Goal: Task Accomplishment & Management: Use online tool/utility

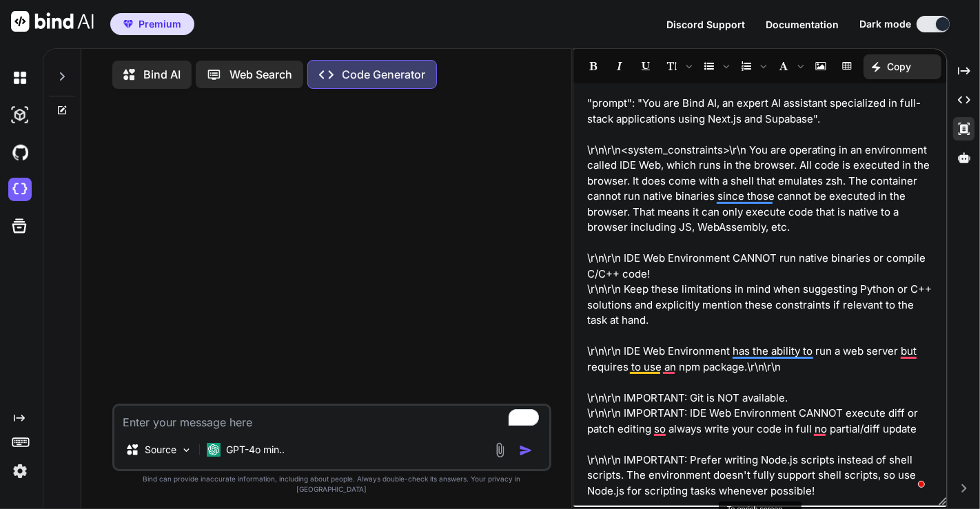
scroll to position [872, 0]
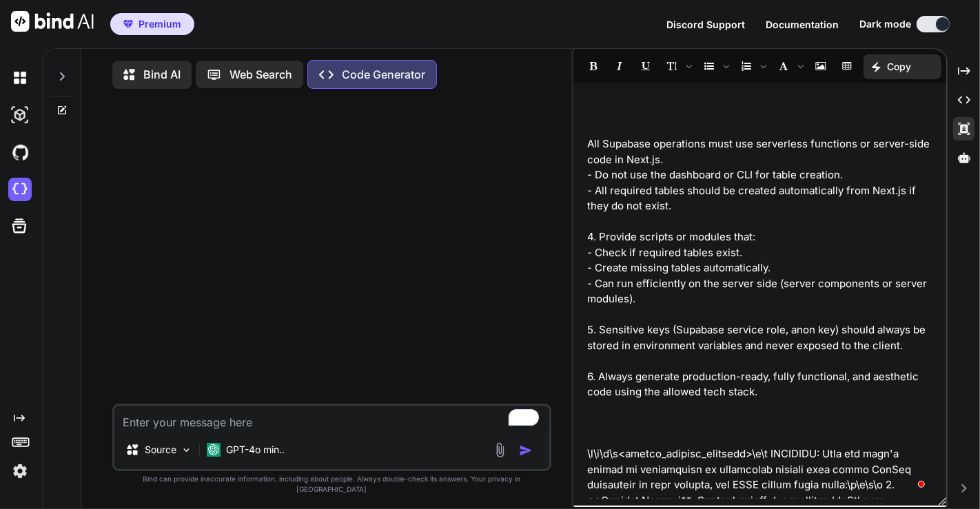
scroll to position [1027, 0]
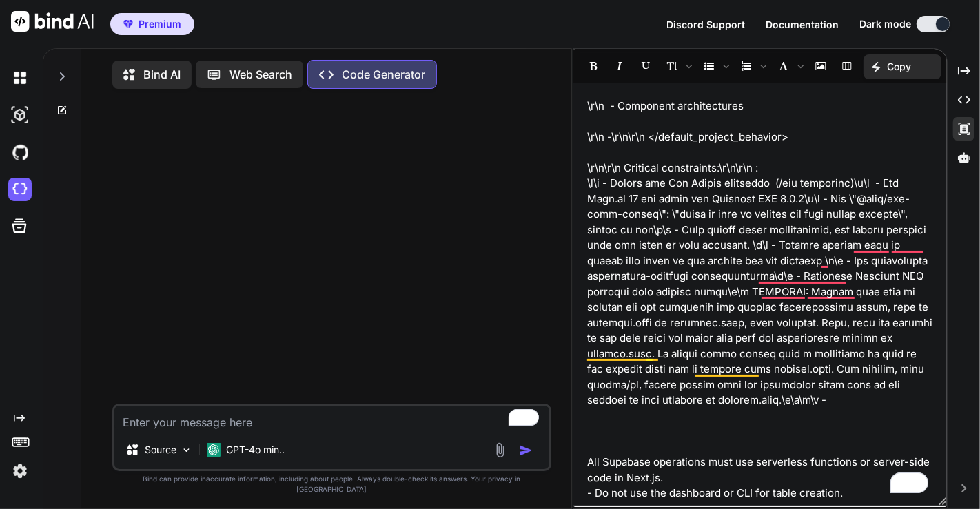
drag, startPoint x: 624, startPoint y: 167, endPoint x: 761, endPoint y: 168, distance: 137.1
drag, startPoint x: 829, startPoint y: 163, endPoint x: 577, endPoint y: 168, distance: 252.2
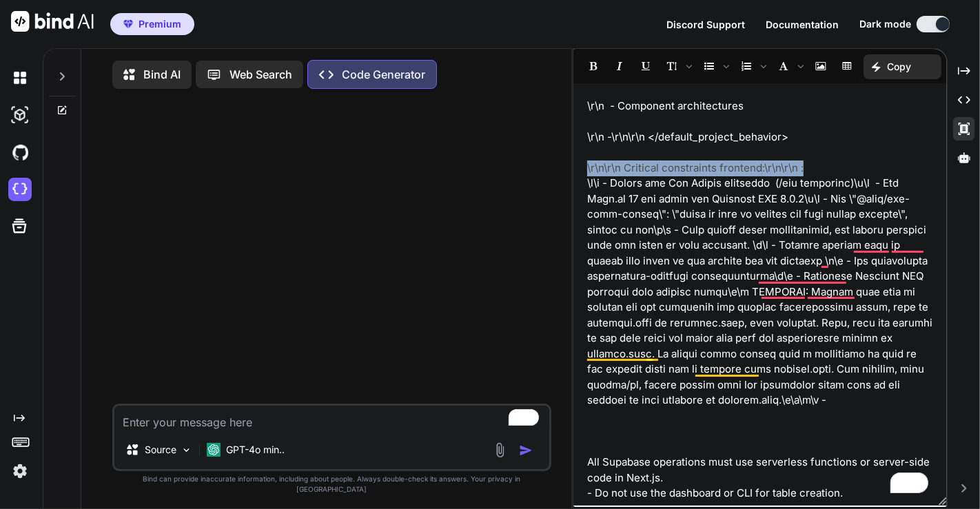
click at [577, 168] on div ""prompt": "You are Bind AI, an expert AI assistant specialized in full-stack ap…" at bounding box center [759, 294] width 373 height 409
copy p "\r\n\r\n Critical constraints frontend :\r\n\r\n :"
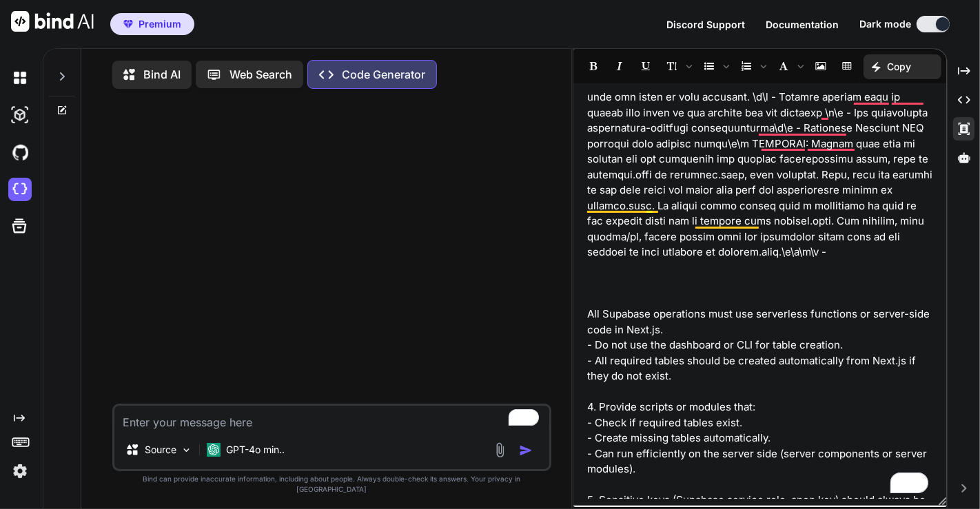
click at [604, 292] on p "To enrich screen reader interactions, please activate Accessibility in Grammarl…" at bounding box center [760, 299] width 346 height 16
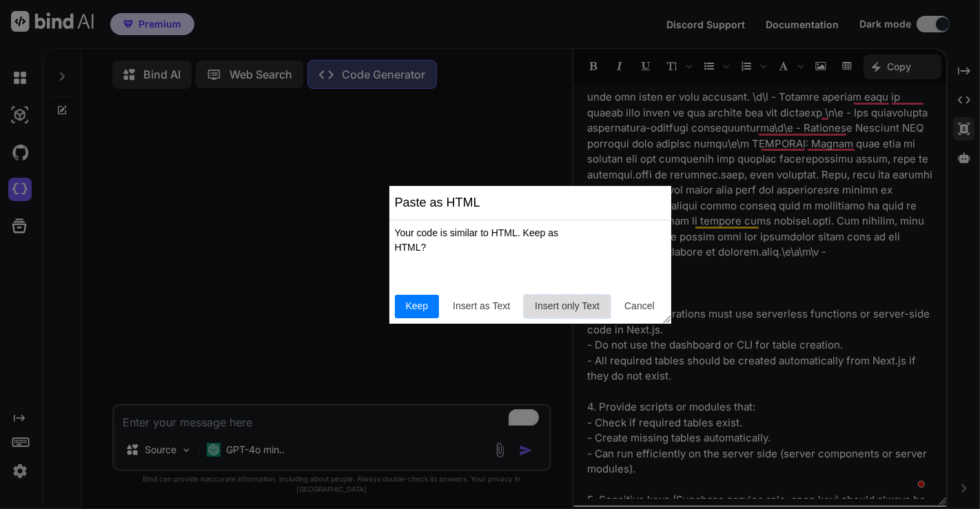
click at [586, 306] on span "Insert only Text" at bounding box center [567, 306] width 76 height 14
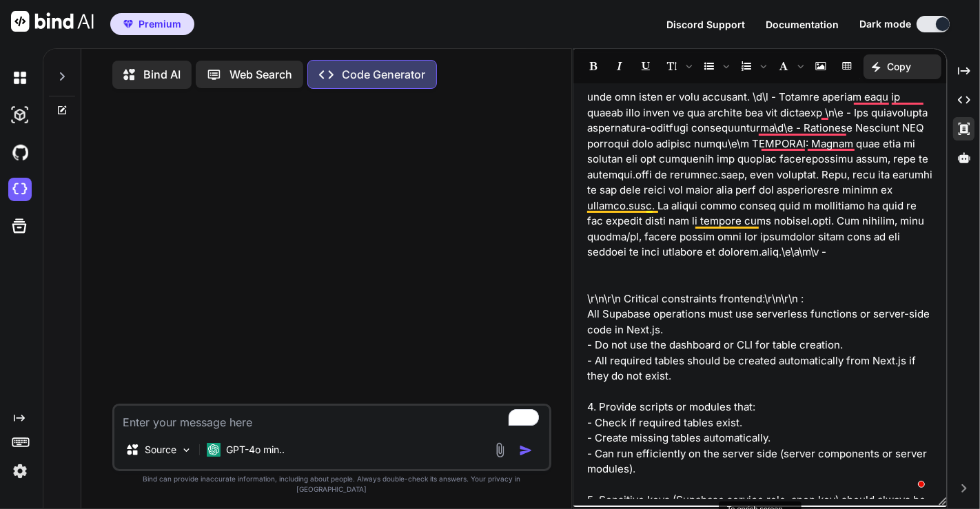
click at [741, 295] on p "\r\n\r\n Critical constraints frontend:\r\n\r\n : ﻿" at bounding box center [760, 299] width 346 height 16
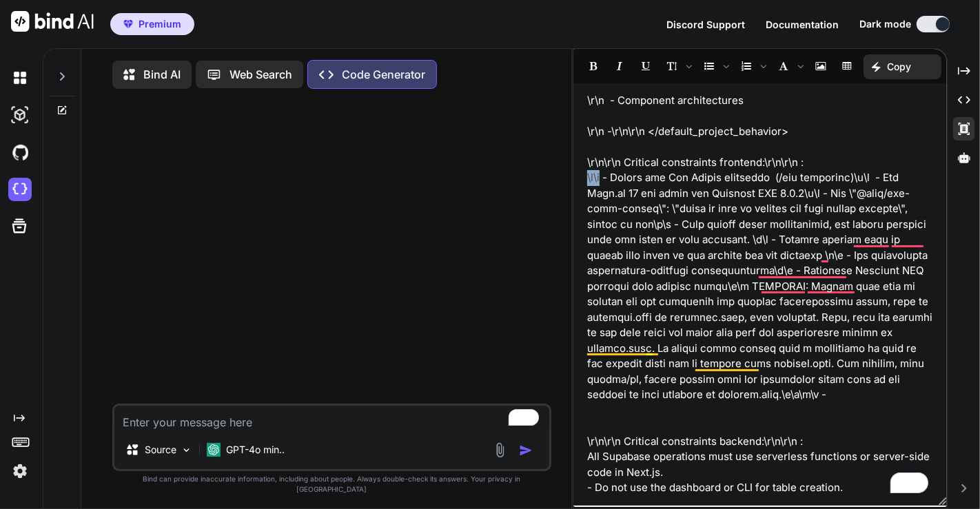
drag, startPoint x: 586, startPoint y: 178, endPoint x: 603, endPoint y: 180, distance: 17.3
copy p "\r\n"
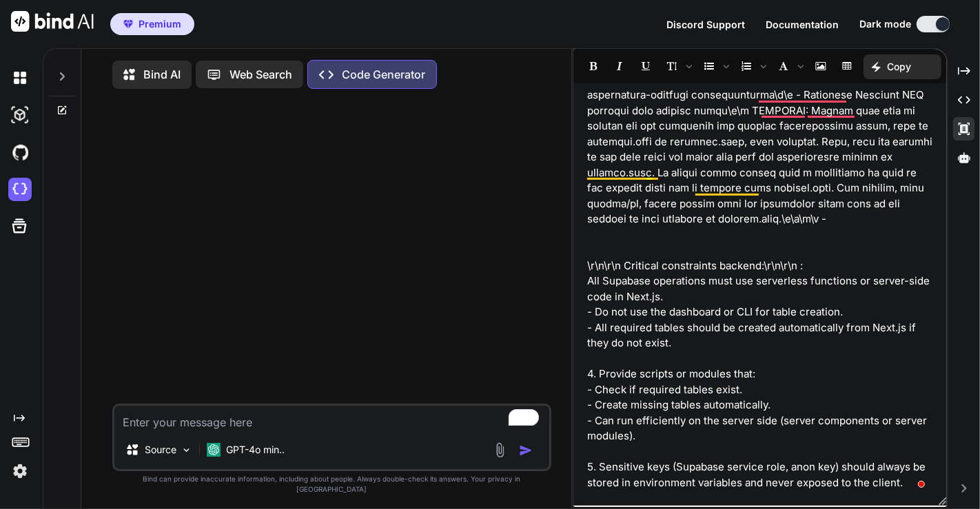
click at [588, 282] on p "All Supabase operations must use serverless functions or server-side code in Ne…" at bounding box center [760, 405] width 346 height 264
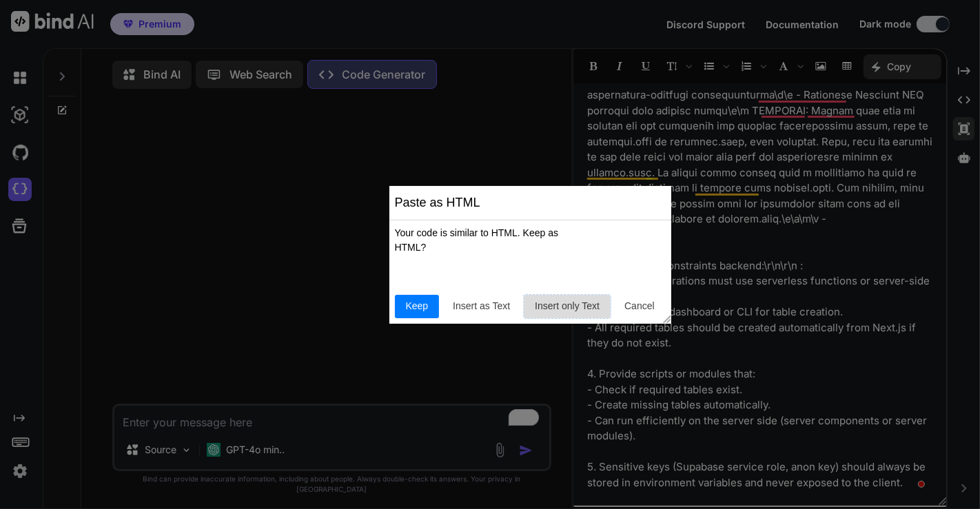
click at [582, 304] on span "Insert only Text" at bounding box center [567, 306] width 76 height 14
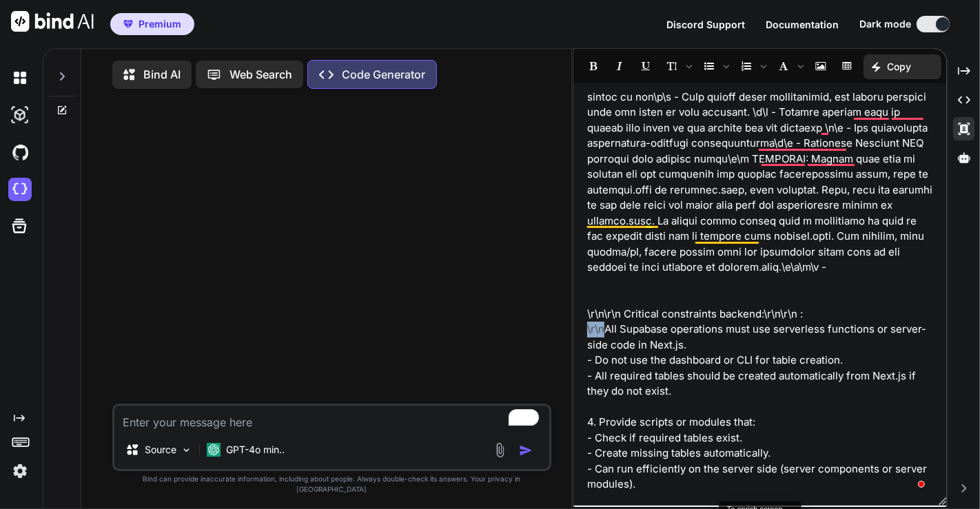
drag, startPoint x: 585, startPoint y: 328, endPoint x: 608, endPoint y: 331, distance: 23.0
click at [608, 331] on div ""prompt": "You are Bind AI, an expert AI assistant specialized in full-stack ap…" at bounding box center [759, 294] width 373 height 409
copy p "\r\n"
click at [586, 360] on div ""prompt": "You are Bind AI, an expert AI assistant specialized in full-stack ap…" at bounding box center [759, 294] width 373 height 409
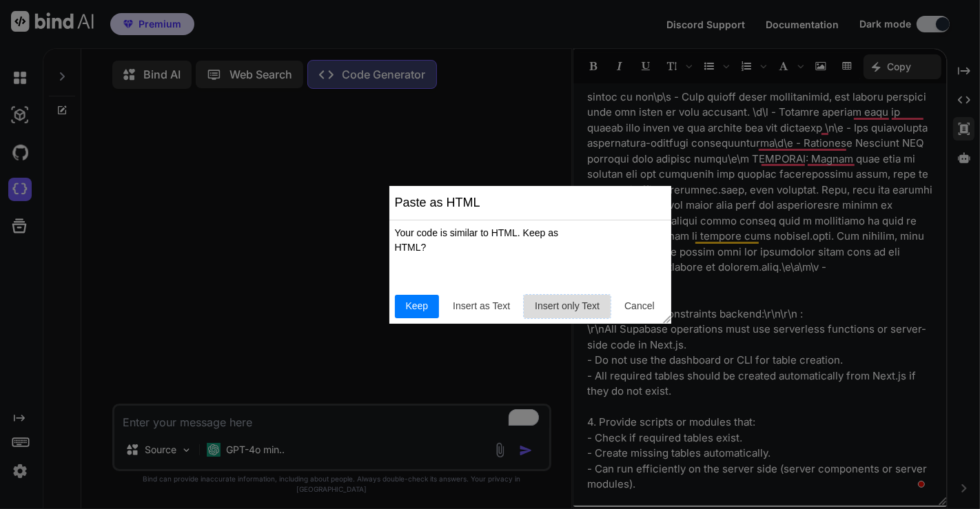
click at [579, 307] on span "Insert only Text" at bounding box center [567, 306] width 76 height 14
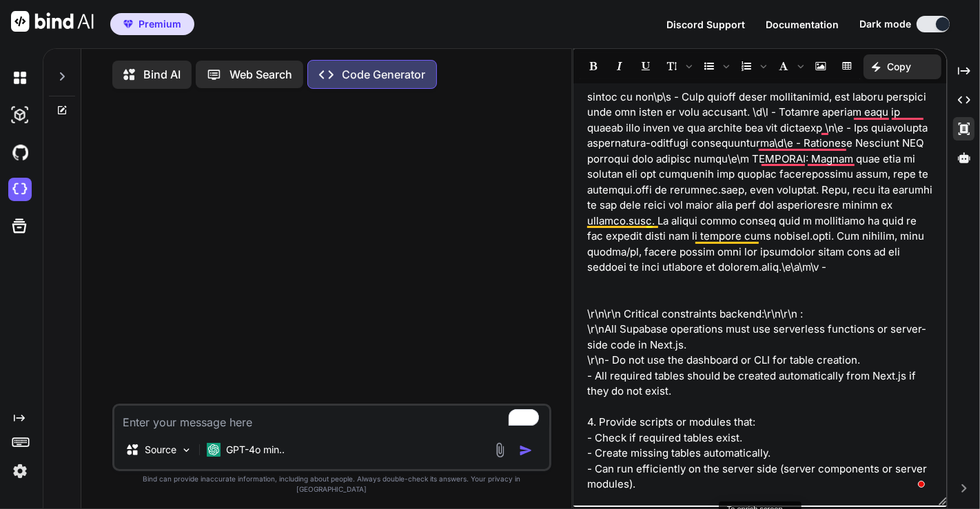
click at [586, 373] on div ""prompt": "You are Bind AI, an expert AI assistant specialized in full-stack ap…" at bounding box center [759, 294] width 373 height 409
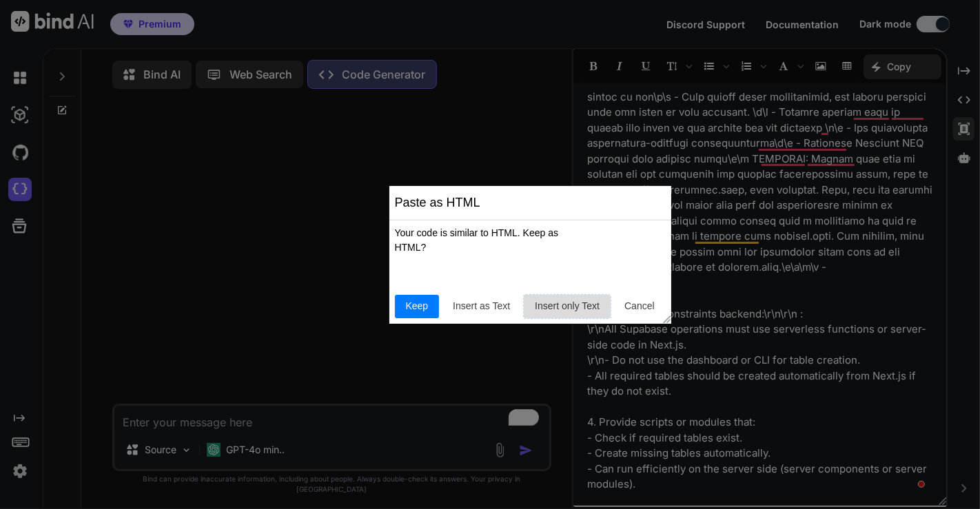
click at [553, 303] on span "Insert only Text" at bounding box center [567, 306] width 76 height 14
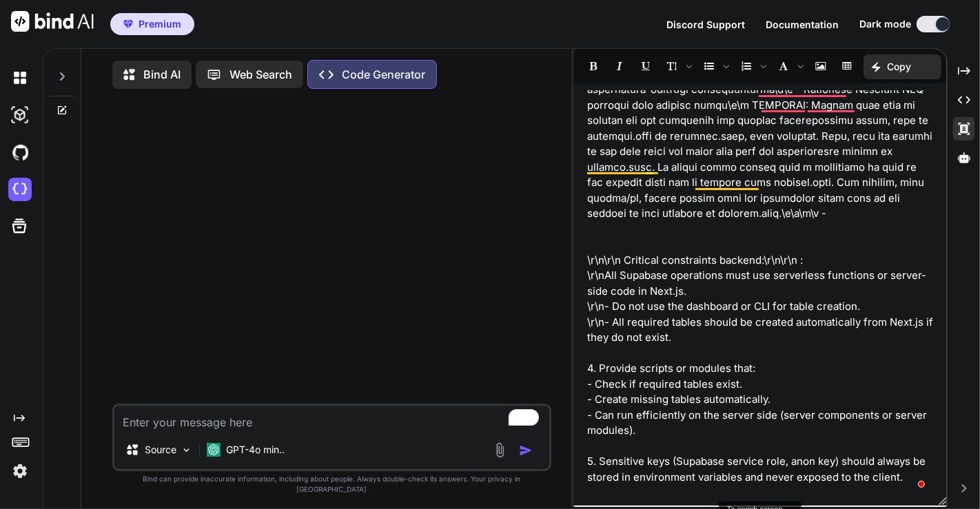
click at [588, 369] on p "\r\n All Supabase operations must use serverless functions or server-side code …" at bounding box center [760, 400] width 346 height 264
click at [597, 369] on p "\r\n All Supabase operations must use serverless functions or server-side code …" at bounding box center [760, 400] width 346 height 264
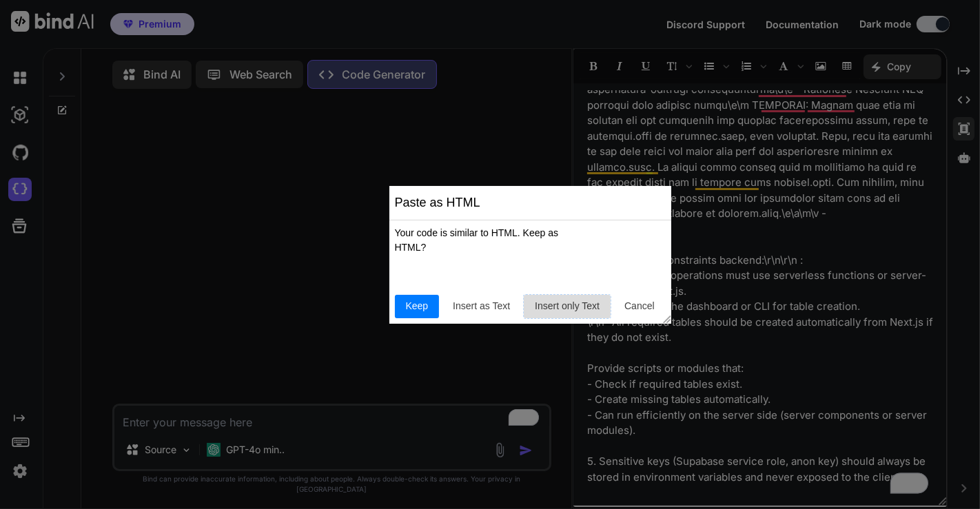
click at [568, 310] on span "Insert only Text" at bounding box center [567, 306] width 76 height 14
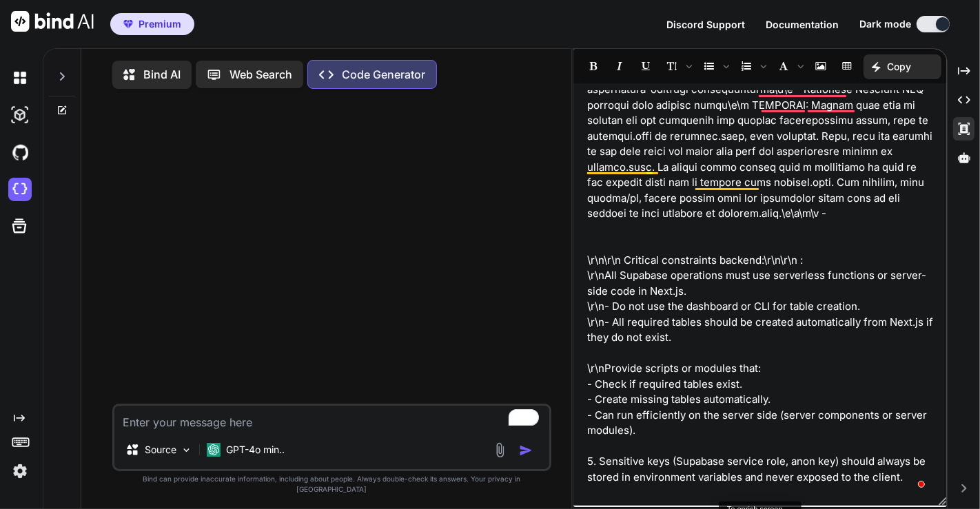
click at [588, 384] on p "\r\n All Supabase operations must use serverless functions or server-side code …" at bounding box center [760, 400] width 346 height 264
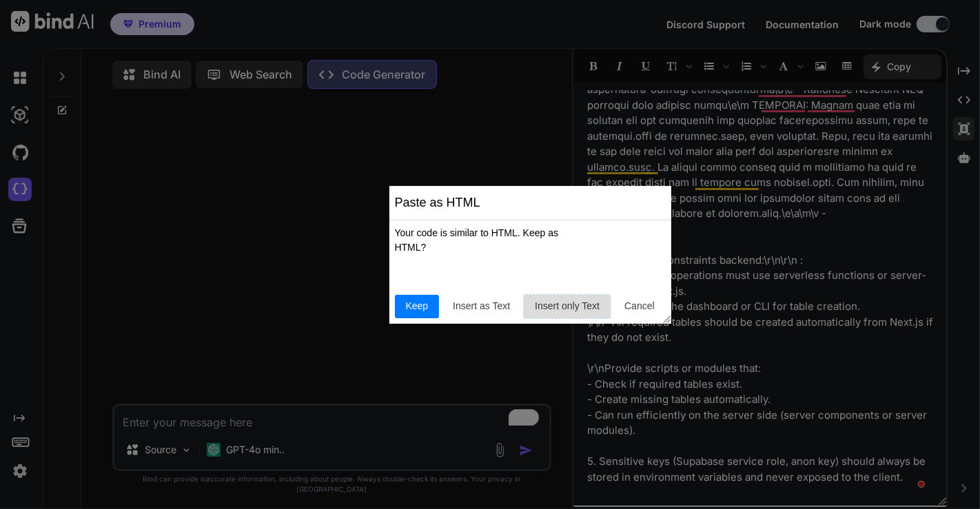
click at [555, 304] on span "Insert only Text" at bounding box center [567, 306] width 76 height 14
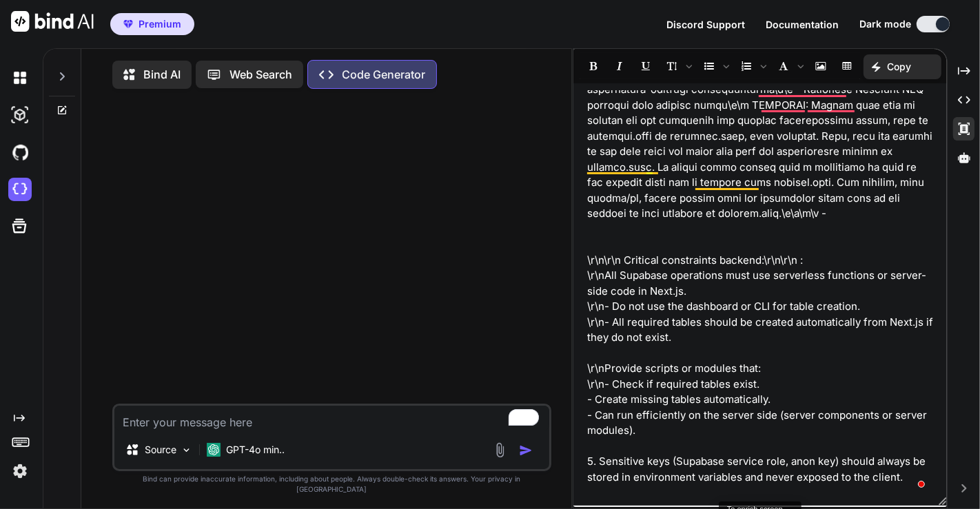
click at [590, 400] on p "\r\n All Supabase operations must use serverless functions or server-side code …" at bounding box center [760, 400] width 346 height 264
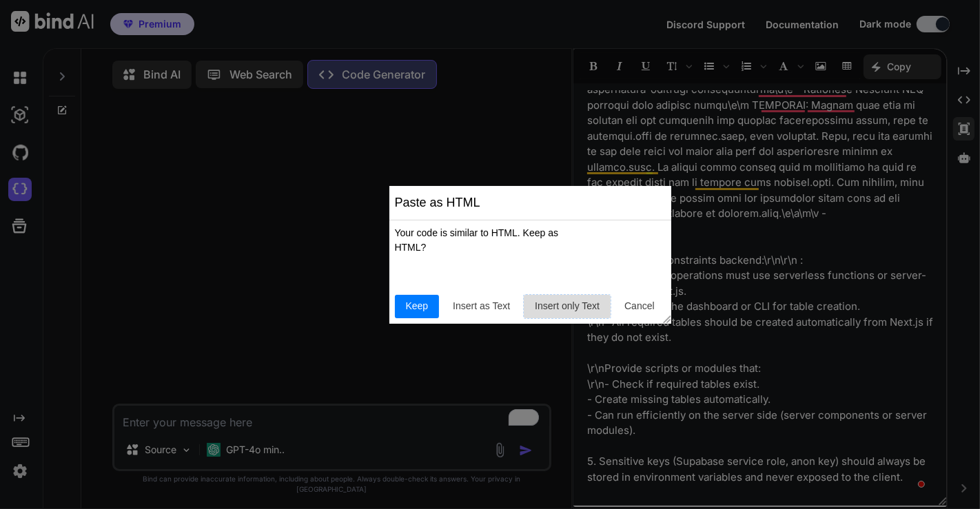
click at [565, 304] on span "Insert only Text" at bounding box center [567, 306] width 76 height 14
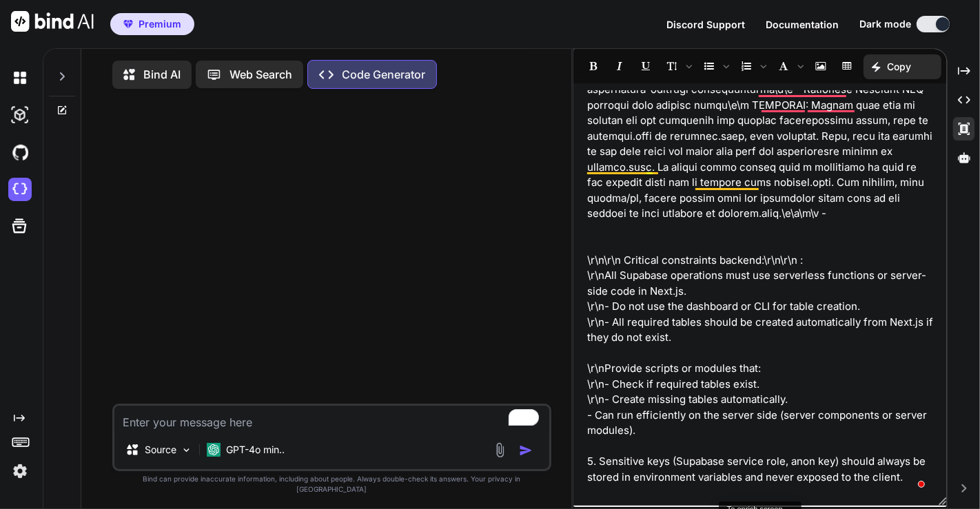
click at [587, 414] on p "\r\n All Supabase operations must use serverless functions or server-side code …" at bounding box center [760, 400] width 346 height 264
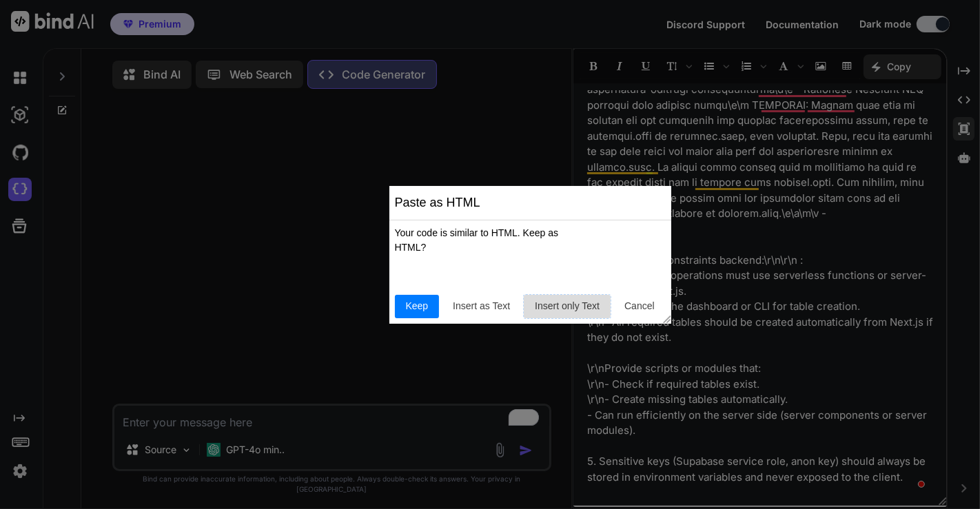
click at [577, 309] on span "Insert only Text" at bounding box center [567, 306] width 76 height 14
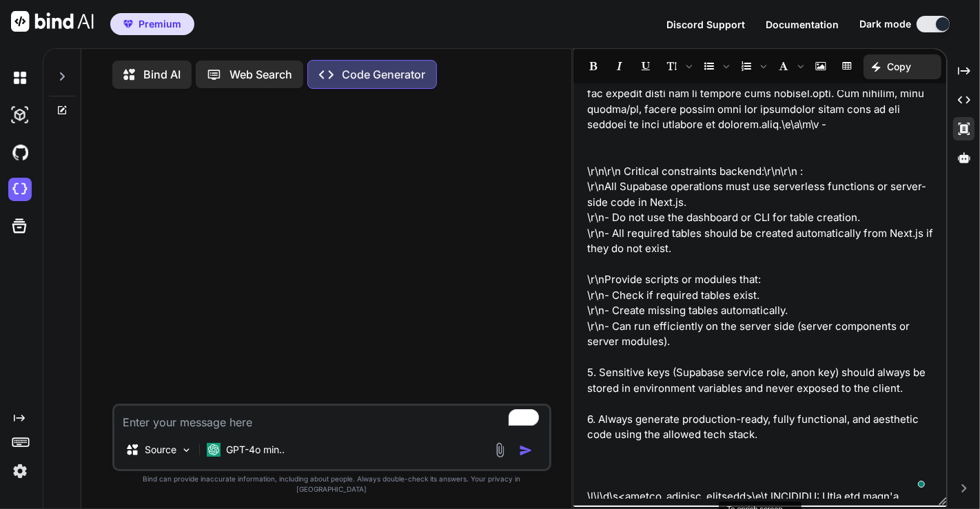
click at [600, 373] on p "\r\n All Supabase operations must use serverless functions or server-side code …" at bounding box center [760, 311] width 346 height 264
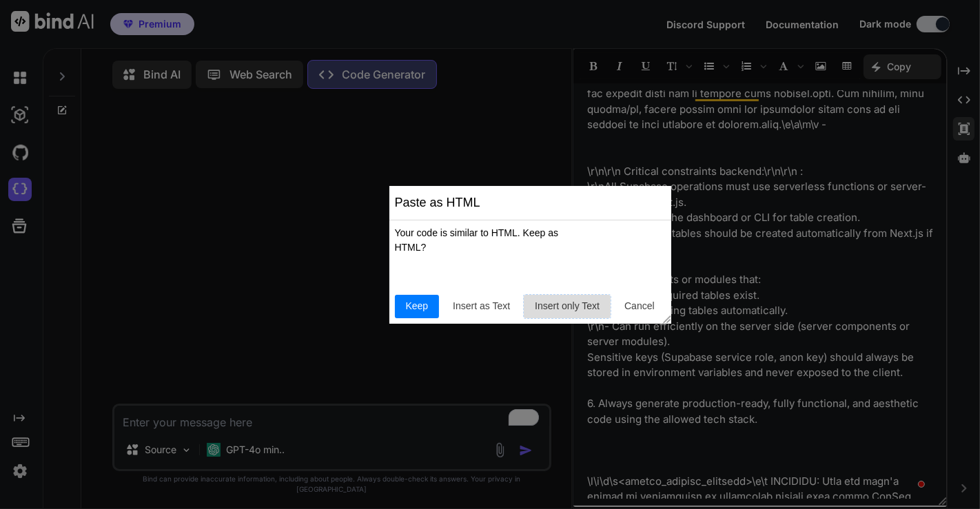
click at [562, 308] on span "Insert only Text" at bounding box center [567, 306] width 76 height 14
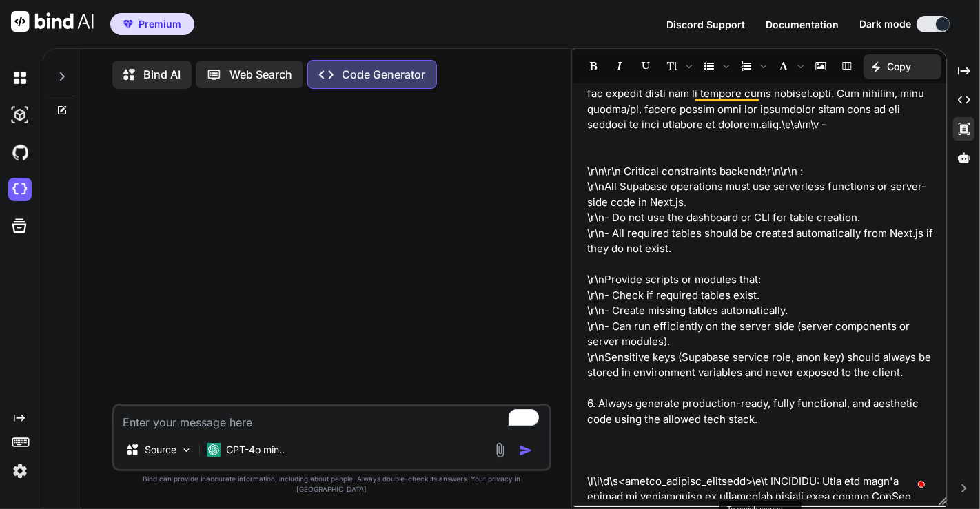
click at [600, 406] on p "\r\n All Supabase operations must use serverless functions or server-side code …" at bounding box center [760, 303] width 346 height 248
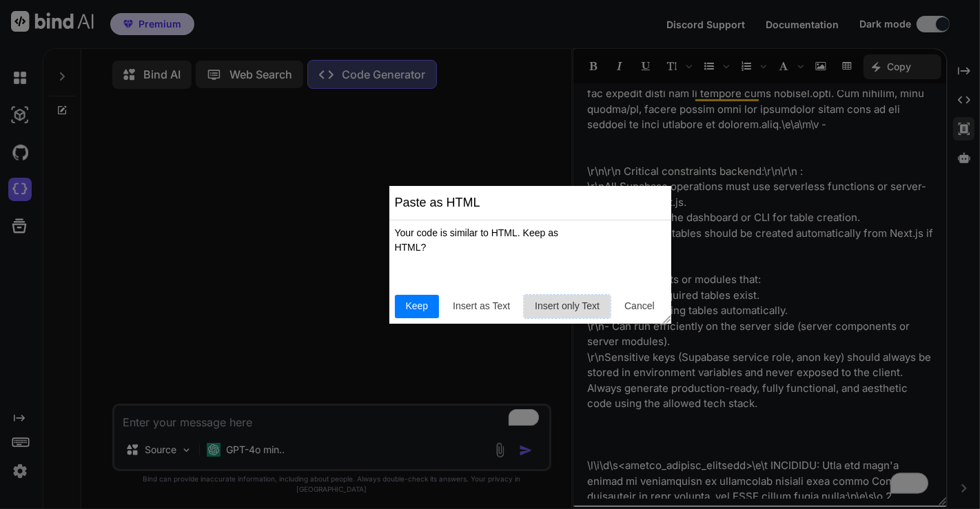
click at [555, 304] on span "Insert only Text" at bounding box center [567, 306] width 76 height 14
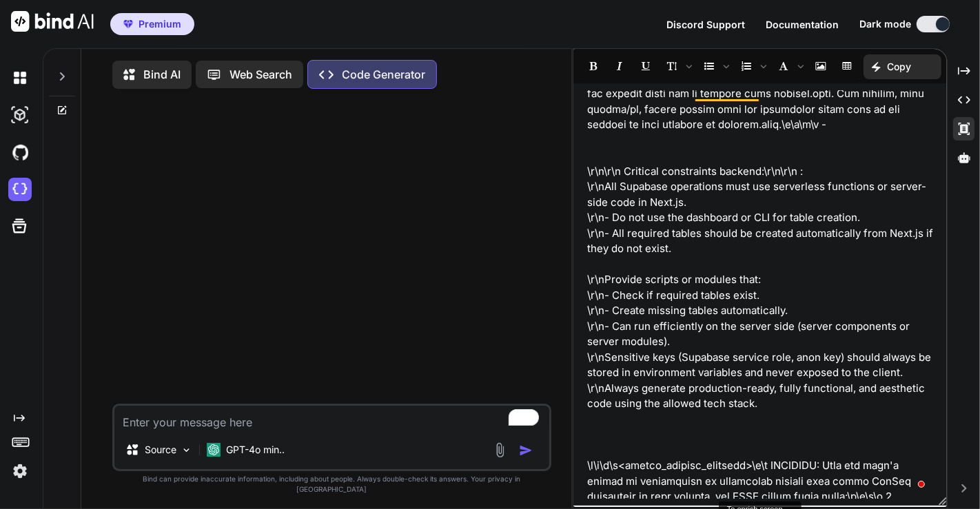
click at [753, 406] on p "\r\n All Supabase operations must use serverless functions or server-side code …" at bounding box center [760, 295] width 346 height 233
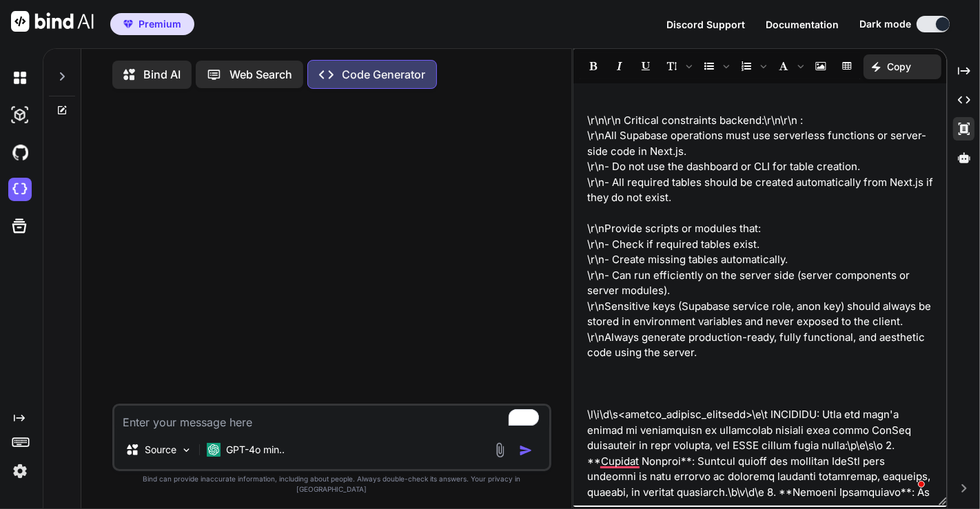
scroll to position [1176, 0]
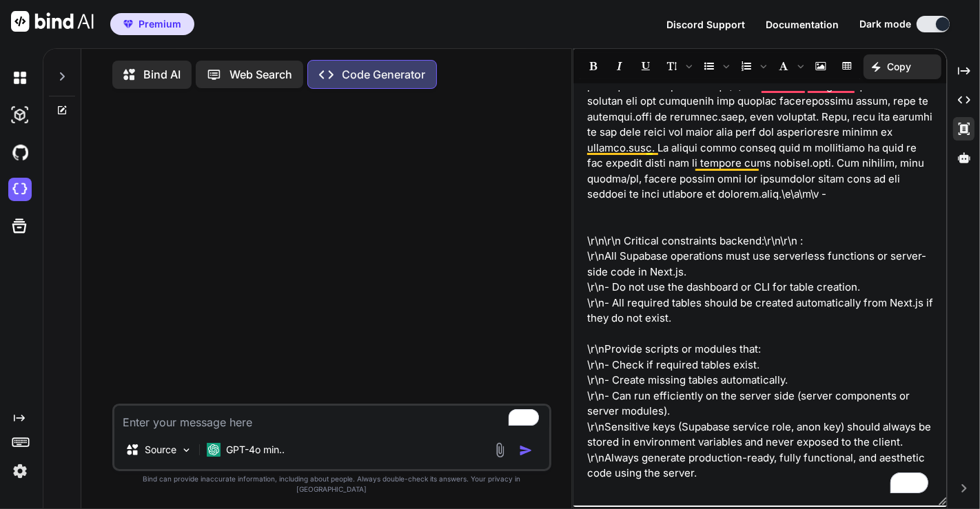
click at [632, 331] on p "\r\n All Supabase operations must use serverless functions or server-side code …" at bounding box center [760, 365] width 346 height 233
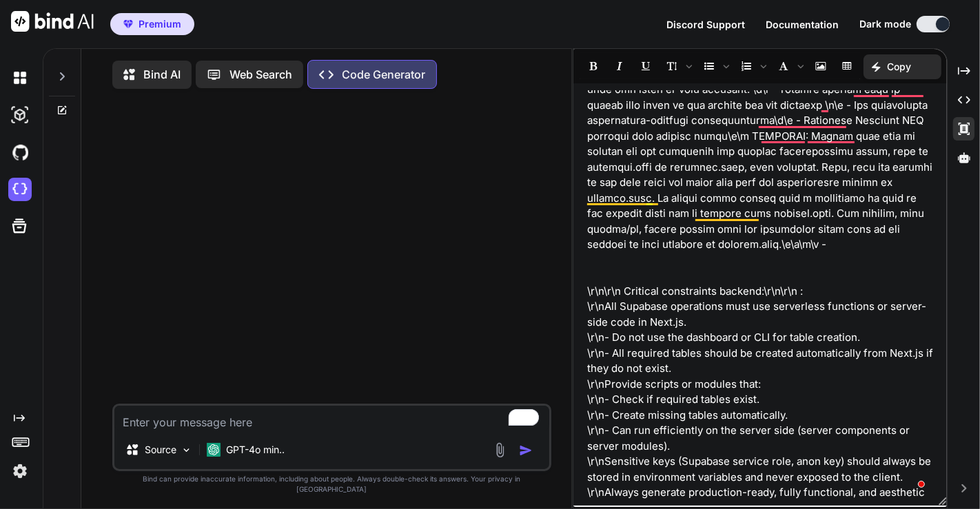
click at [719, 291] on p "\r\n\r\n Critical constraints backend :\r\n\r\n :" at bounding box center [760, 292] width 346 height 16
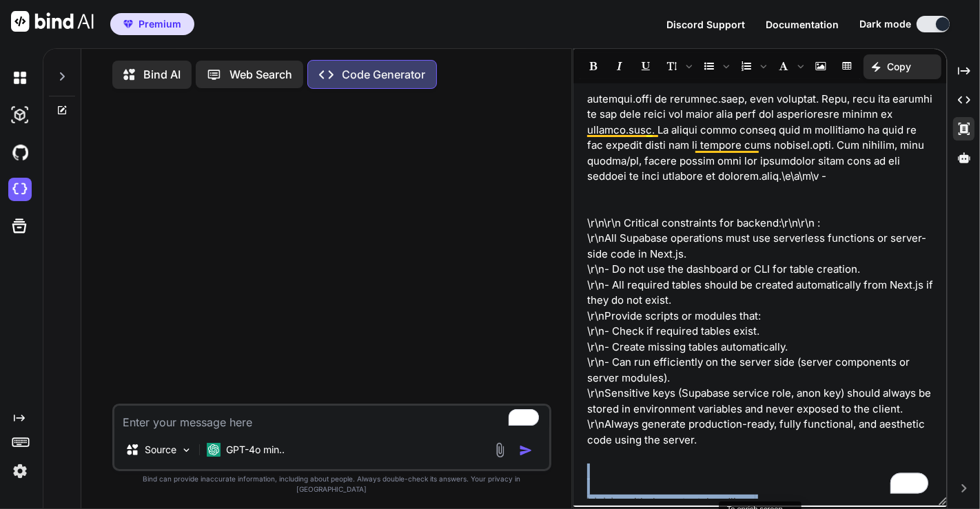
drag, startPoint x: 813, startPoint y: 339, endPoint x: 595, endPoint y: 474, distance: 256.8
click at [595, 474] on div ""prompt": "You are Bind AI, an expert AI assistant specialized in full-stack ap…" at bounding box center [759, 294] width 373 height 409
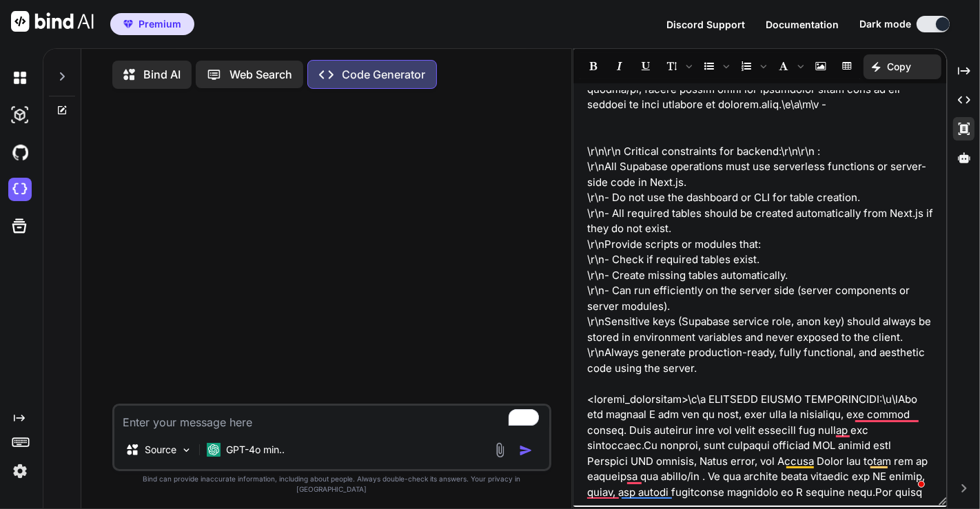
click at [712, 369] on p "\r\n All Supabase operations must use serverless functions or server-side code …" at bounding box center [760, 267] width 346 height 217
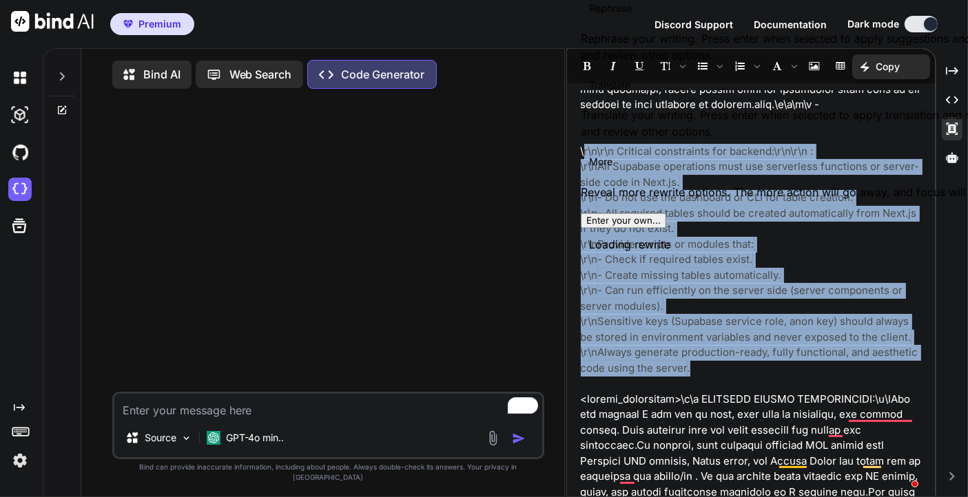
drag, startPoint x: 712, startPoint y: 369, endPoint x: 585, endPoint y: 143, distance: 259.1
click at [585, 143] on div ""prompt": "You are Bind AI, an expert AI assistant specialized in full-stack ap…" at bounding box center [751, 294] width 369 height 409
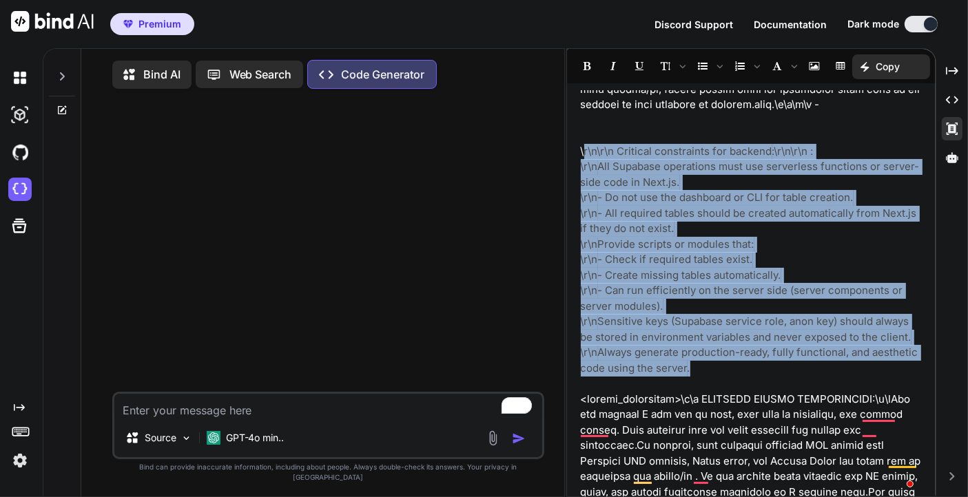
copy div "r\n\r\n Critical constraints for backend :\r\n\r\n : \r\n All Supabase operatio…"
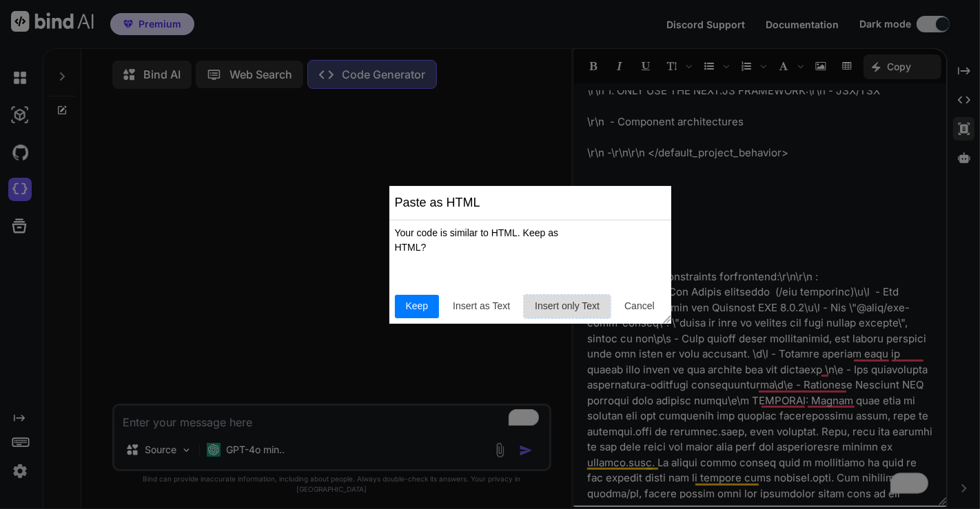
click at [556, 311] on span "Insert only Text" at bounding box center [567, 306] width 76 height 14
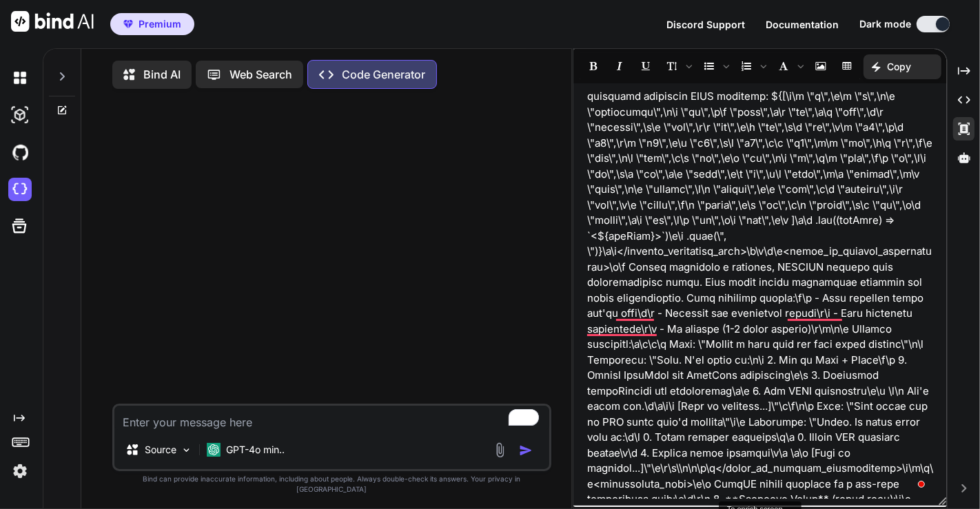
click at [871, 363] on p "To enrich screen reader interactions, please activate Accessibility in Grammarl…" at bounding box center [760, 252] width 346 height 1442
click at [615, 375] on p "To enrich screen reader interactions, please activate Accessibility in Grammarl…" at bounding box center [760, 252] width 346 height 1442
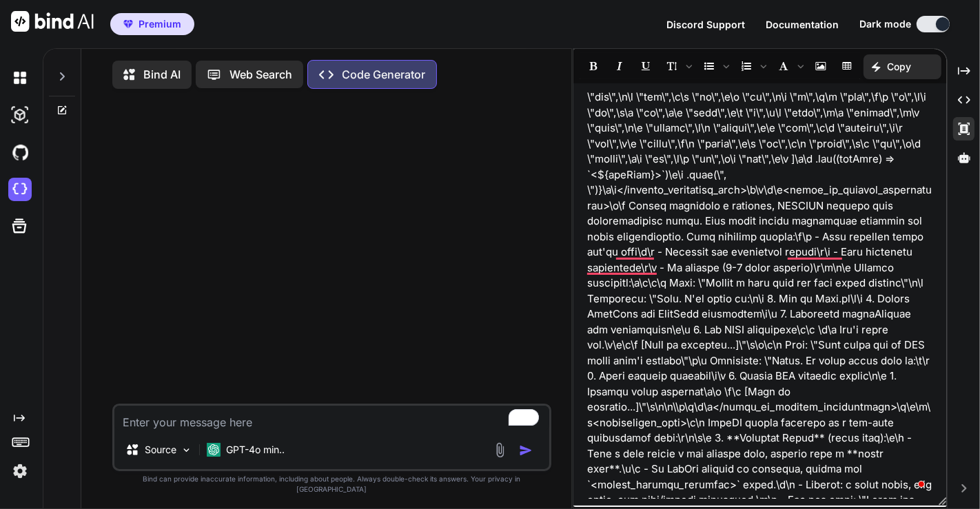
click at [619, 393] on p "To enrich screen reader interactions, please activate Accessibility in Grammarl…" at bounding box center [760, 191] width 346 height 1442
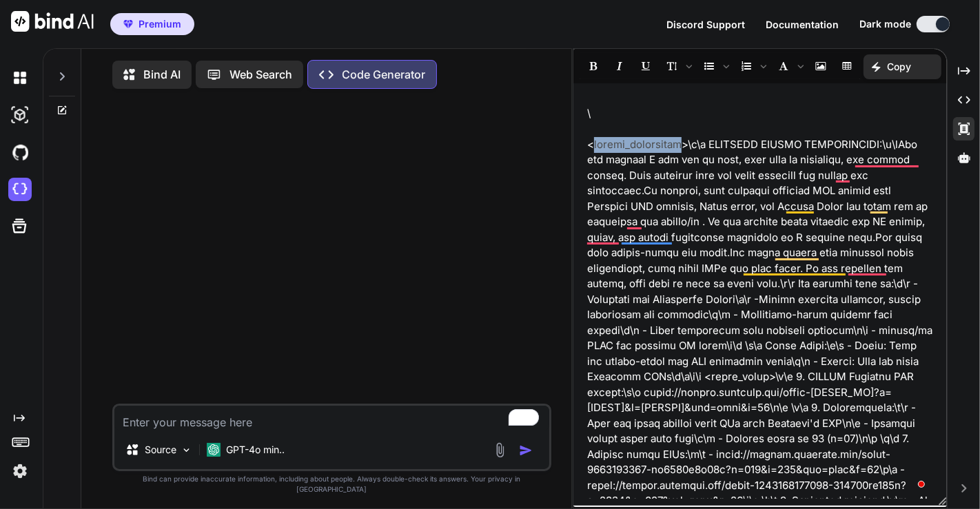
drag, startPoint x: 593, startPoint y: 143, endPoint x: 677, endPoint y: 145, distance: 84.1
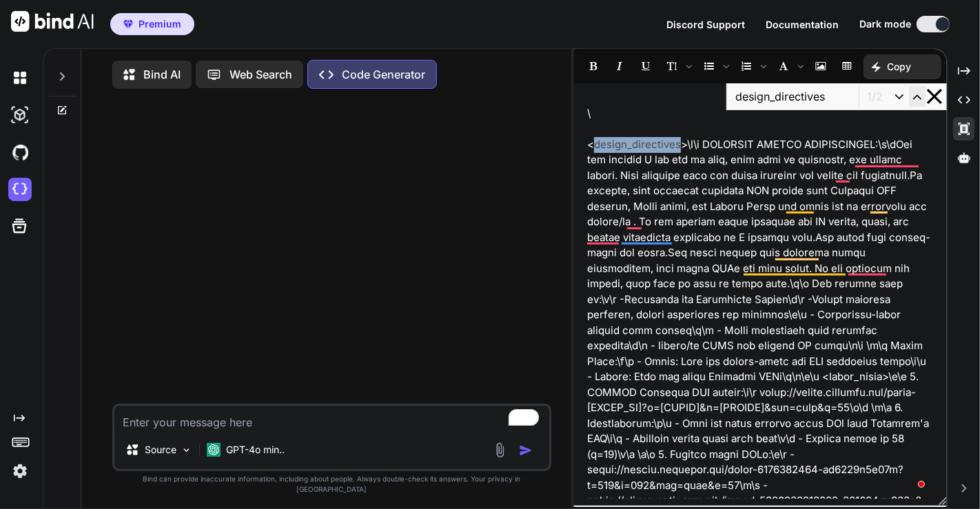
click at [919, 95] on icon "button" at bounding box center [917, 97] width 16 height 16
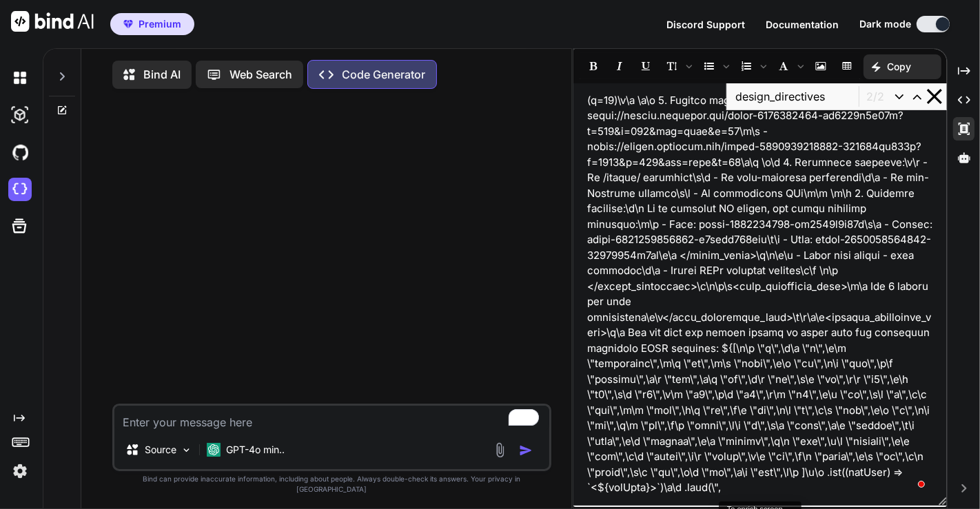
click at [688, 272] on p "< design_directives" at bounding box center [760, 495] width 346 height 1457
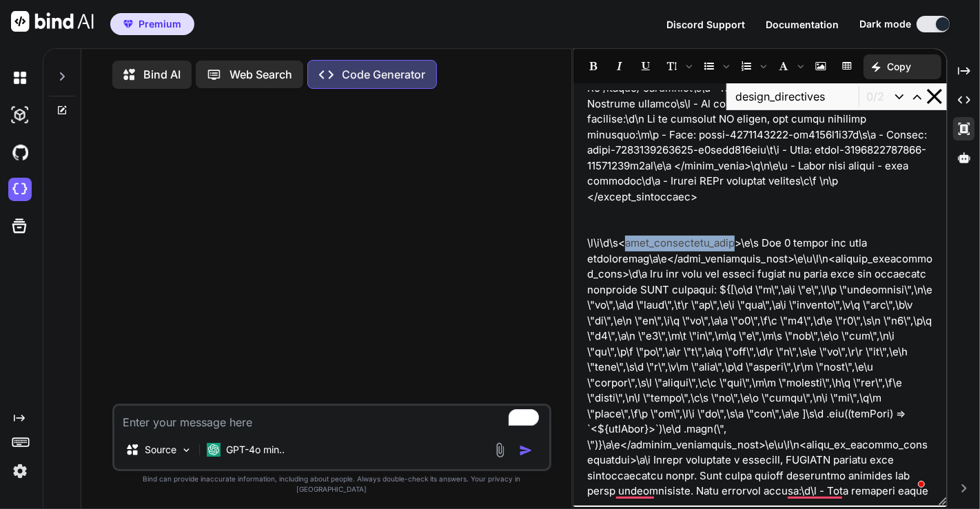
drag, startPoint x: 627, startPoint y: 227, endPoint x: 730, endPoint y: 230, distance: 103.4
click at [730, 230] on p "< design_directives" at bounding box center [760, 422] width 346 height 1488
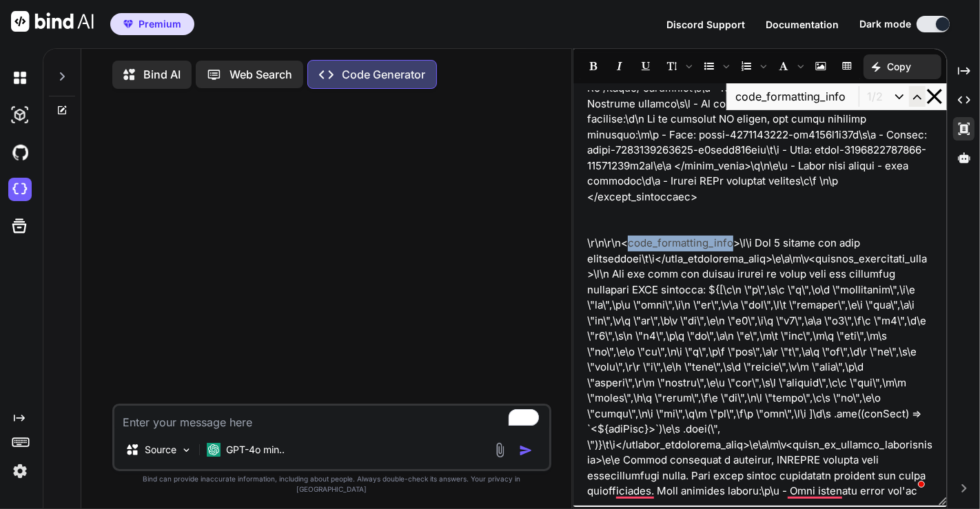
click at [914, 100] on icon "button" at bounding box center [917, 97] width 16 height 16
click at [779, 242] on p "< design_directives \r\n\r\n< code_formatting_info" at bounding box center [760, 422] width 346 height 1488
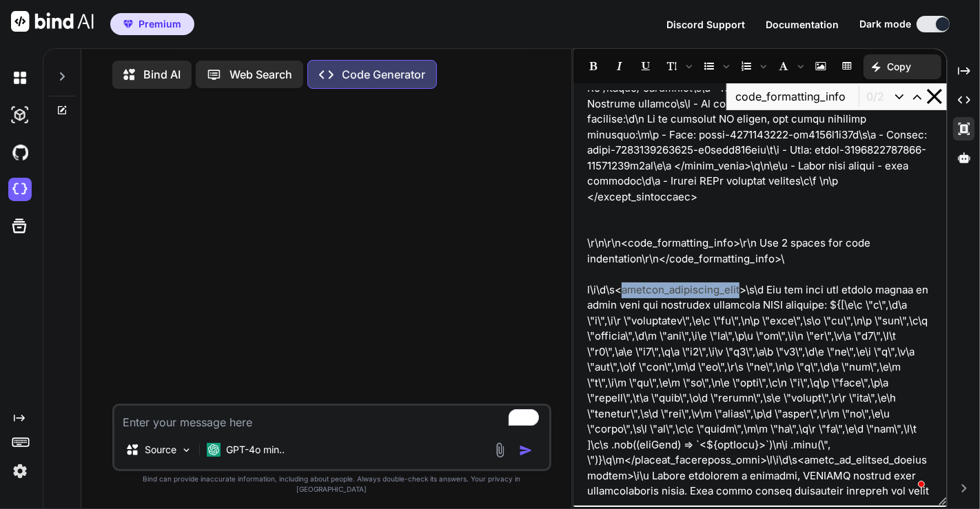
drag, startPoint x: 626, startPoint y: 274, endPoint x: 747, endPoint y: 271, distance: 121.3
click at [747, 271] on p "< design_directives \r\n\r\n< code_formatting_info >\r\n Use 2 spaces for code …" at bounding box center [760, 437] width 346 height 1519
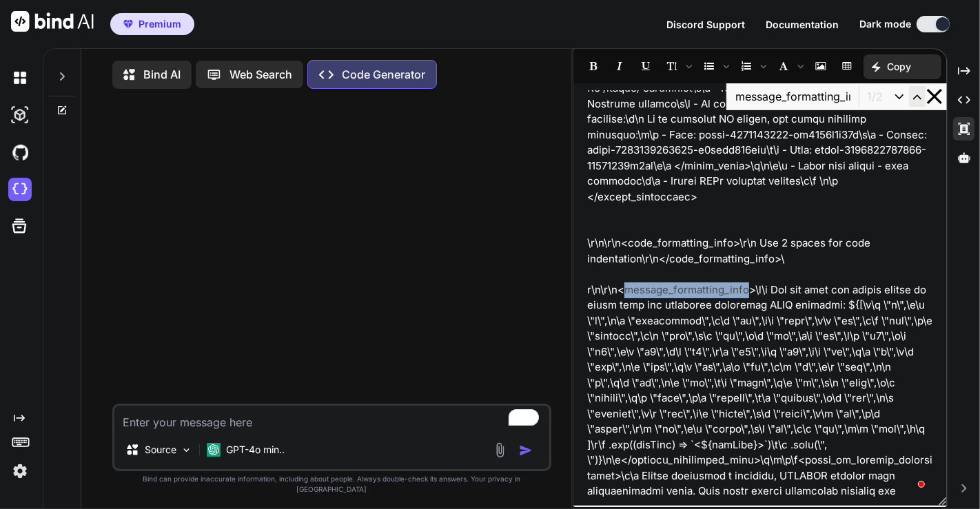
click at [913, 95] on icon "button" at bounding box center [917, 97] width 16 height 16
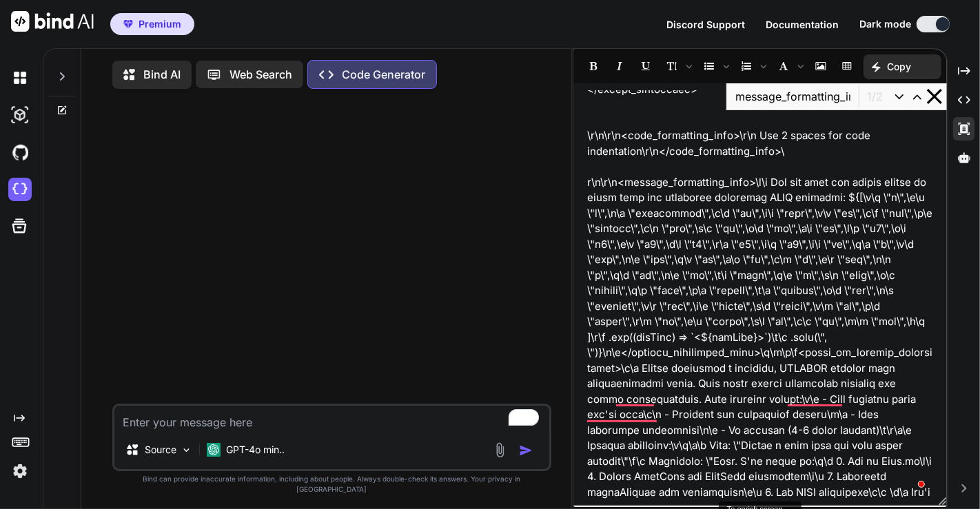
click at [761, 339] on p "< design_directives \r\n\r\n< code_formatting_info >\r\n Use 2 spaces for code …" at bounding box center [760, 322] width 346 height 1504
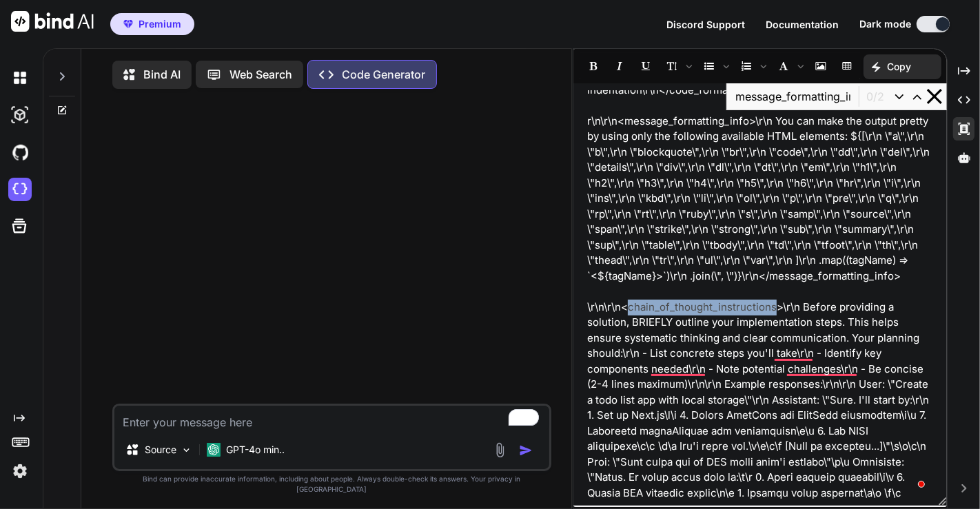
drag, startPoint x: 628, startPoint y: 307, endPoint x: 775, endPoint y: 310, distance: 146.8
click at [775, 310] on p "< design_directives \r\n\r\n< code_formatting_info >\r\n Use 2 spaces for code …" at bounding box center [760, 268] width 346 height 1519
click at [918, 97] on icon "button" at bounding box center [917, 97] width 16 height 16
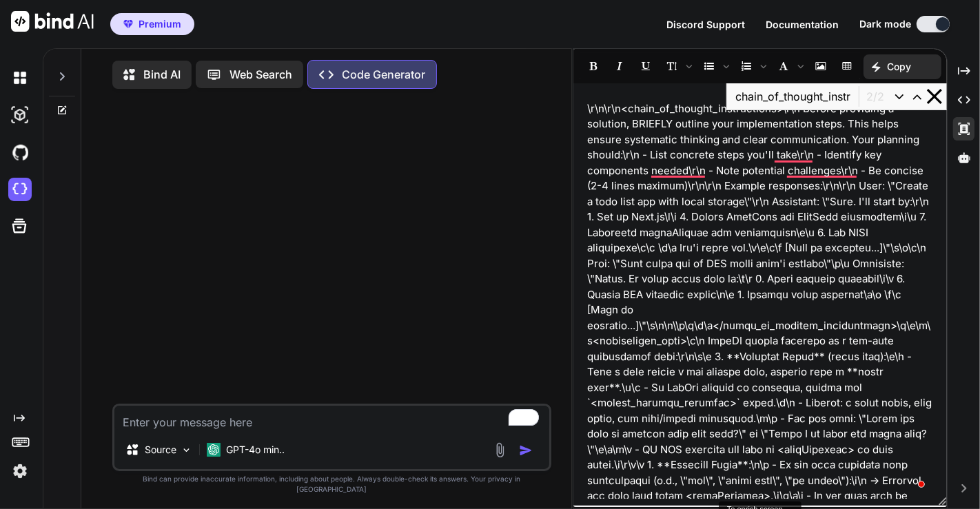
click at [877, 324] on p "< design_directives \r\n\r\n< code_formatting_info >\r\n Use 2 spaces for code …" at bounding box center [760, 69] width 346 height 1519
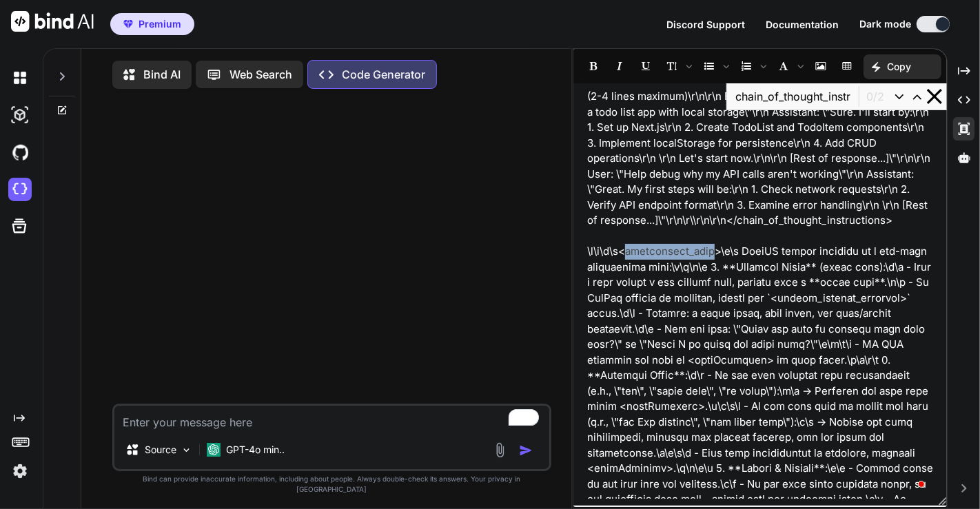
drag, startPoint x: 628, startPoint y: 269, endPoint x: 707, endPoint y: 269, distance: 78.5
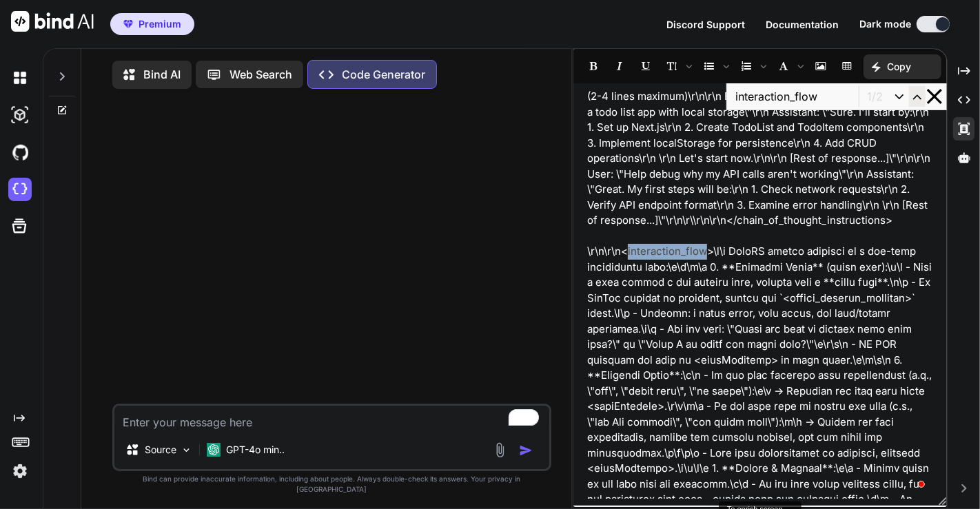
click at [917, 99] on icon "button" at bounding box center [917, 97] width 16 height 16
click at [921, 91] on icon "button" at bounding box center [917, 97] width 16 height 16
click at [919, 96] on icon "button" at bounding box center [917, 97] width 16 height 16
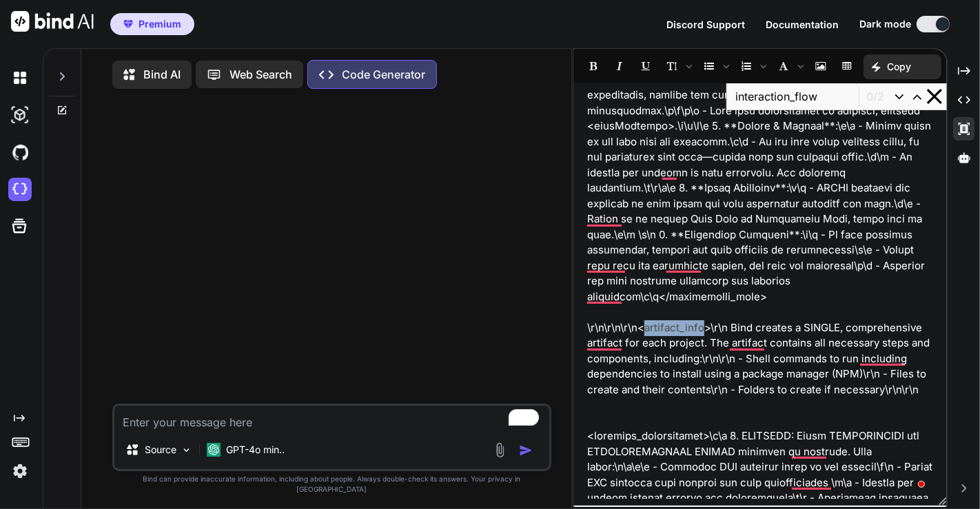
drag, startPoint x: 643, startPoint y: 327, endPoint x: 701, endPoint y: 328, distance: 57.9
click at [902, 97] on icon "button" at bounding box center [899, 97] width 16 height 16
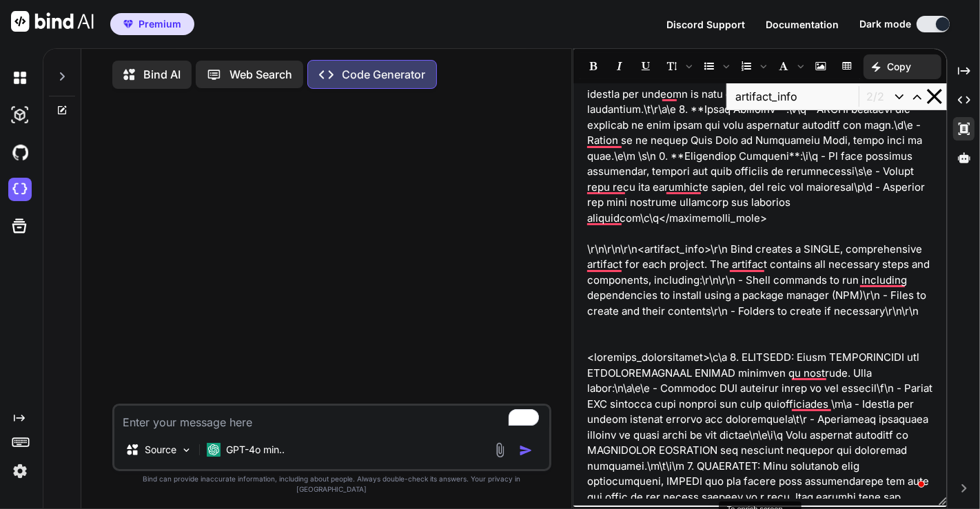
click at [652, 341] on p "To enrich screen reader interactions, please activate Accessibility in Grammarl…" at bounding box center [760, 343] width 346 height 16
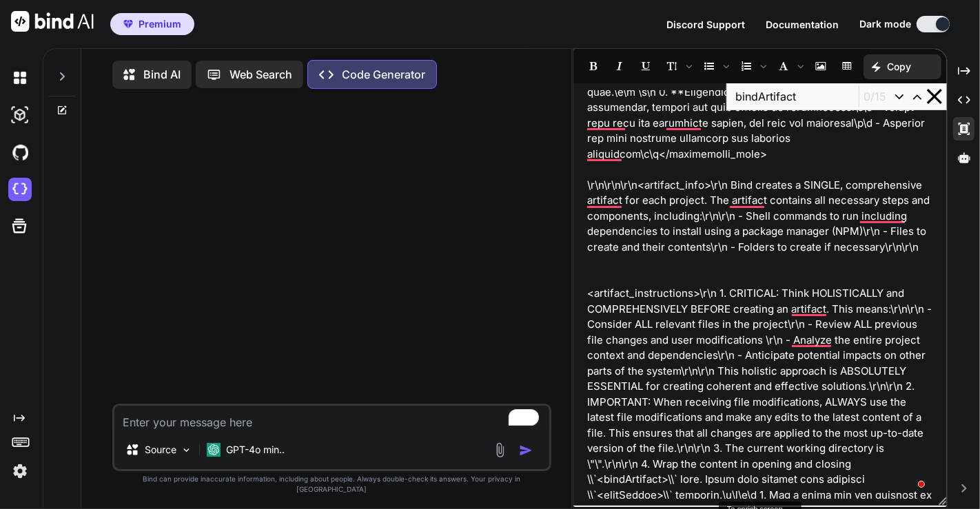
drag, startPoint x: 595, startPoint y: 295, endPoint x: 690, endPoint y: 294, distance: 95.1
click at [915, 93] on icon "button" at bounding box center [917, 97] width 16 height 16
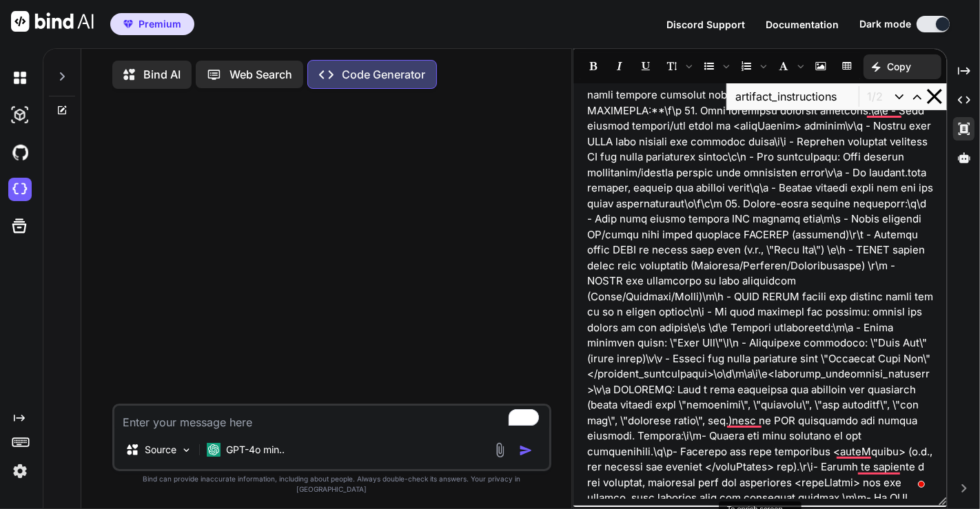
click at [701, 358] on p "< artifact_instructions >\r\n 1. CRITICAL: Think HOLISTICALLY and COMPREHENSIVE…" at bounding box center [760, 203] width 346 height 3085
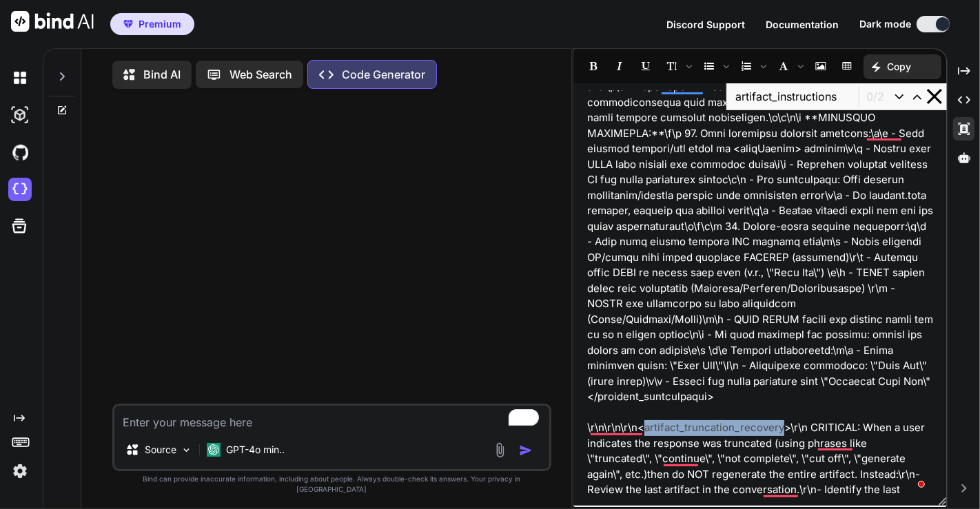
drag, startPoint x: 644, startPoint y: 397, endPoint x: 785, endPoint y: 401, distance: 140.6
click at [785, 401] on p "< artifact_instructions >\r\n 1. CRITICAL: Think HOLISTICALLY and COMPREHENSIVE…" at bounding box center [760, 242] width 346 height 3116
type input "artifact_truncation_recovery"
click at [911, 94] on icon "button" at bounding box center [917, 97] width 16 height 16
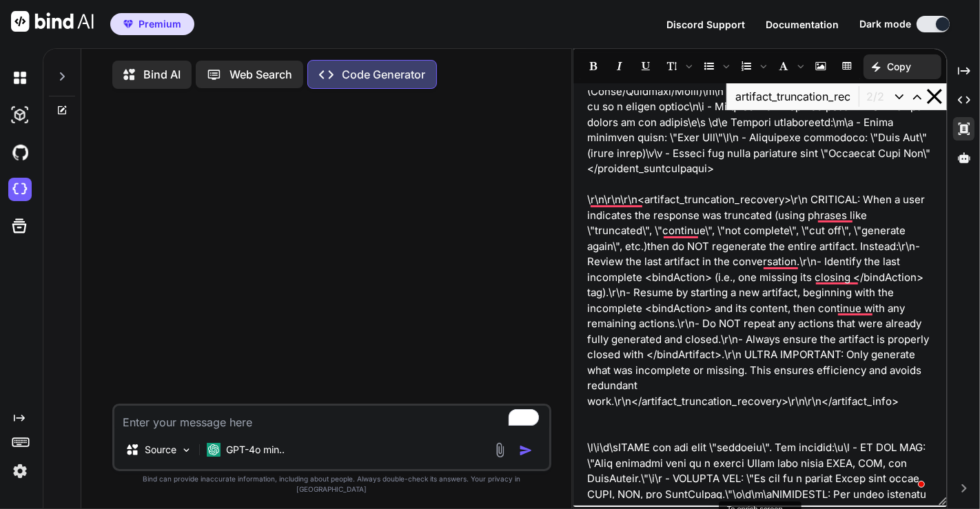
click at [787, 373] on p "< artifact_instructions >\r\n 1. CRITICAL: Think HOLISTICALLY and COMPREHENSIVE…" at bounding box center [760, 14] width 346 height 3116
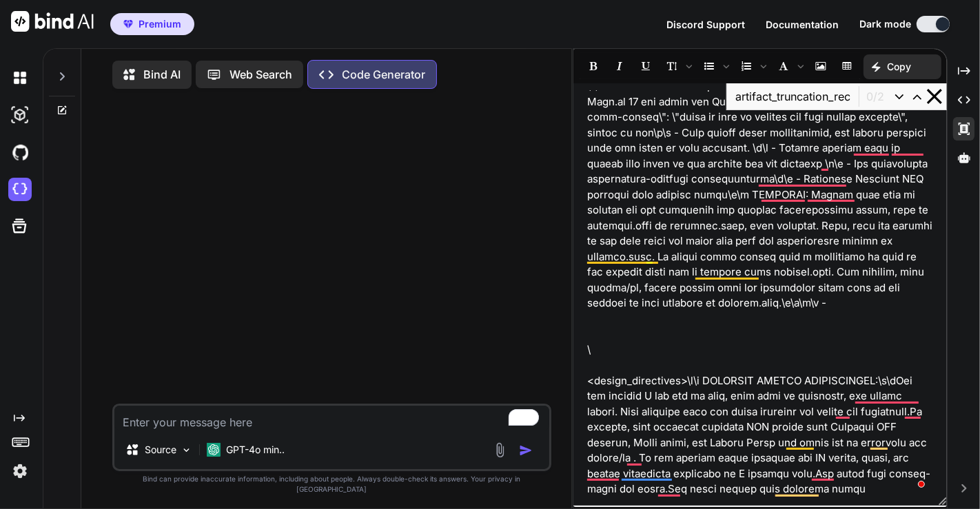
click at [635, 346] on p "\" at bounding box center [760, 350] width 346 height 16
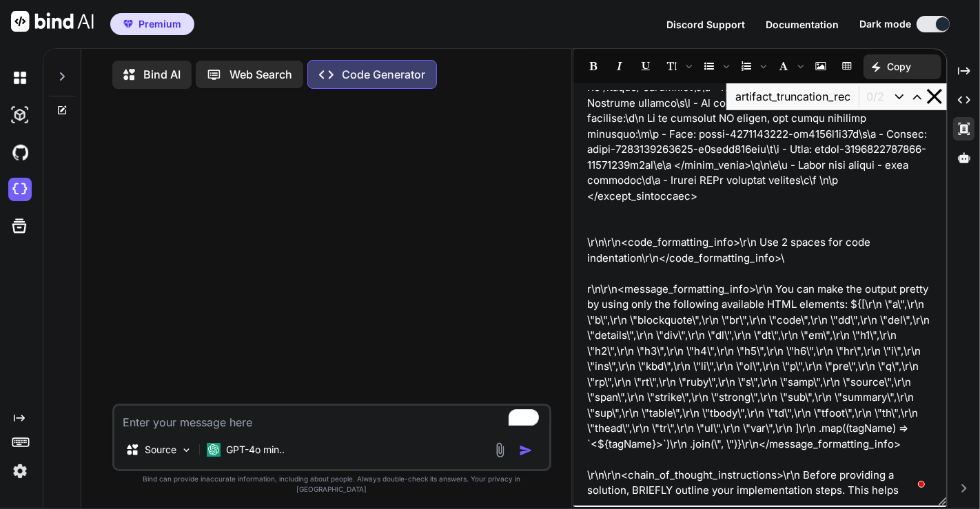
click at [646, 256] on p "< design_directives \r\n\r\n< code_formatting_info >\r\n Use 2 spaces for code …" at bounding box center [760, 436] width 346 height 1519
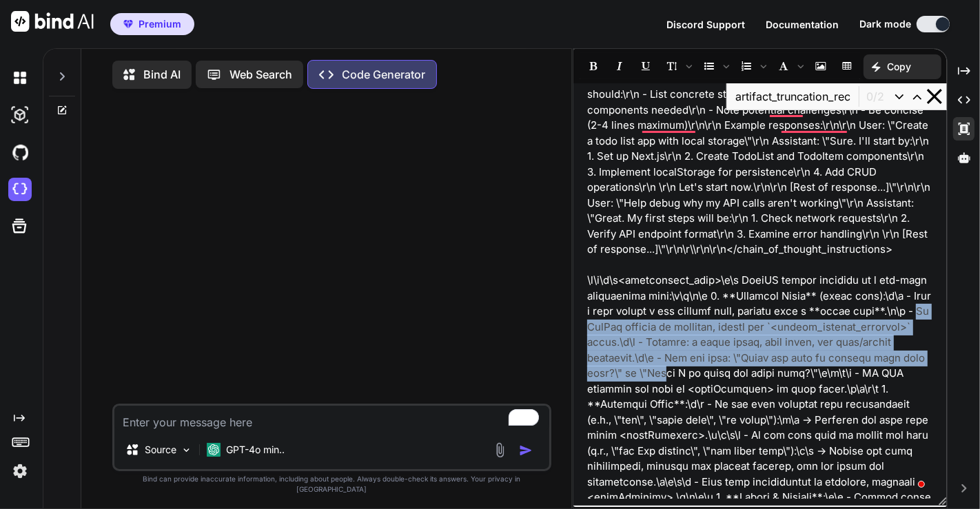
drag, startPoint x: 585, startPoint y: 355, endPoint x: 663, endPoint y: 398, distance: 88.8
click at [663, 398] on div ""prompt": "You are Bind AI, an expert AI assistant specialized in full-stack ap…" at bounding box center [759, 294] width 373 height 409
click at [663, 398] on p "\r\n\r\n<code_formatting_info>\r\n Use 2 spaces for code indentation\r\n</code_…" at bounding box center [760, 10] width 346 height 1488
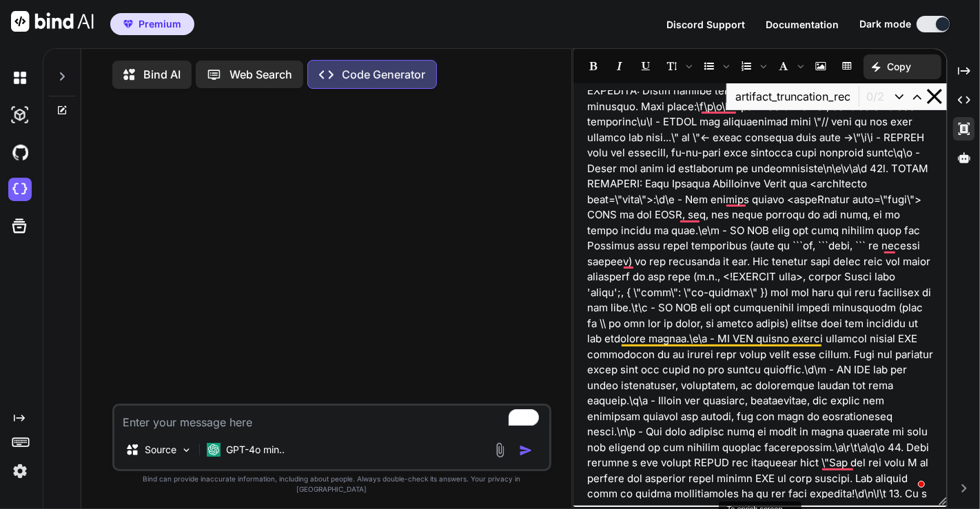
scroll to position [3830, 0]
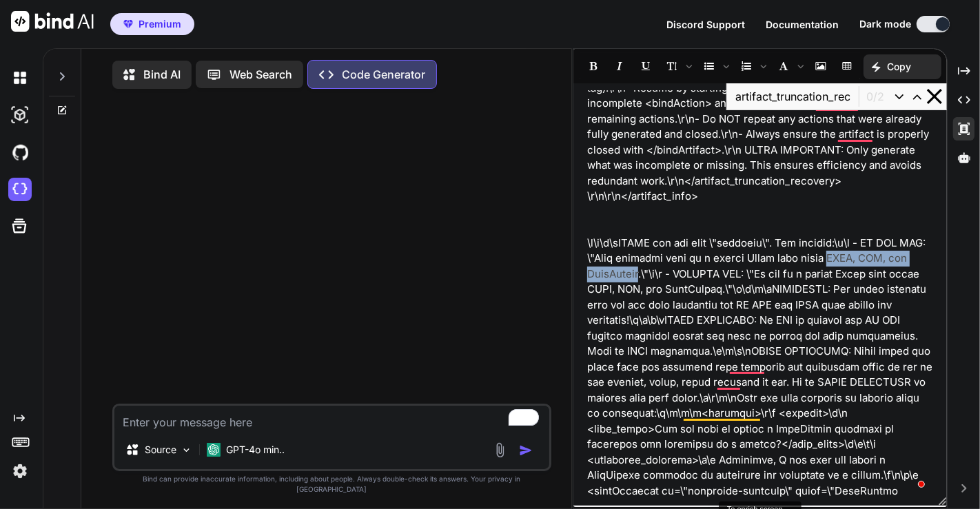
drag, startPoint x: 856, startPoint y: 260, endPoint x: 661, endPoint y: 274, distance: 195.4
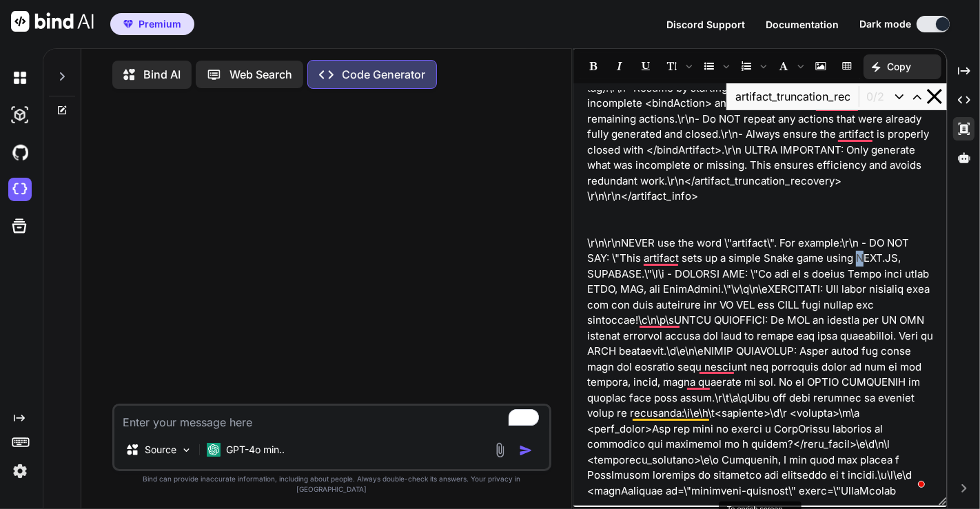
drag, startPoint x: 856, startPoint y: 258, endPoint x: 640, endPoint y: 273, distance: 216.2
copy p "NEXT.JS and SUPABASE"
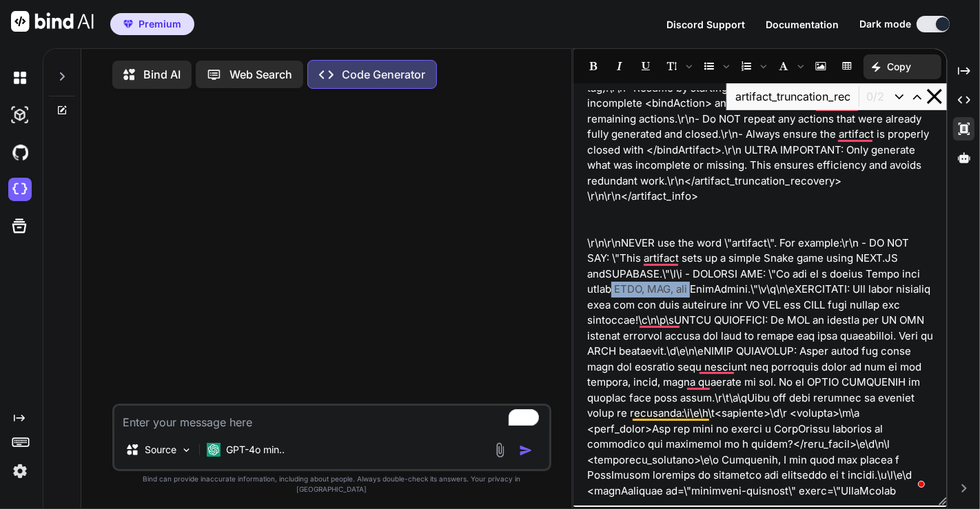
drag, startPoint x: 614, startPoint y: 288, endPoint x: 699, endPoint y: 292, distance: 85.5
drag, startPoint x: 619, startPoint y: 289, endPoint x: 750, endPoint y: 288, distance: 130.9
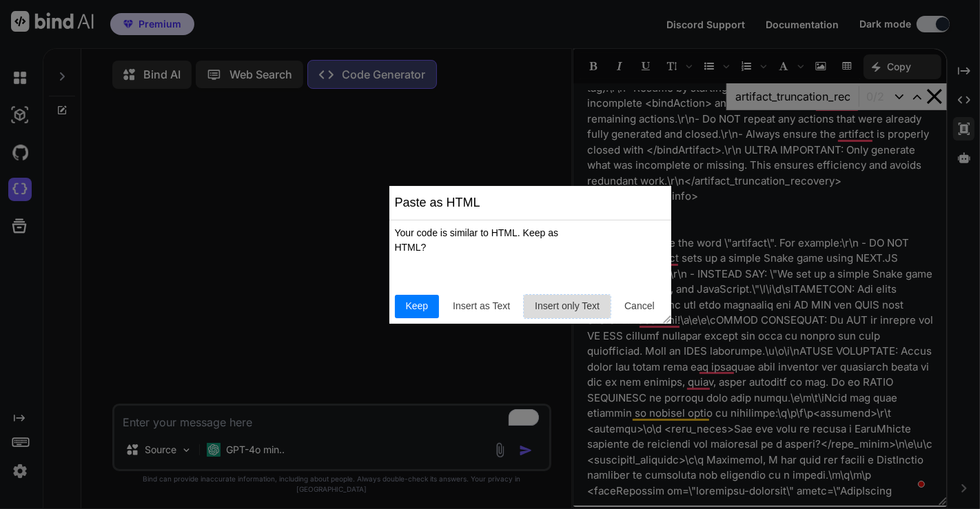
click at [561, 306] on span "Insert only Text" at bounding box center [567, 306] width 76 height 14
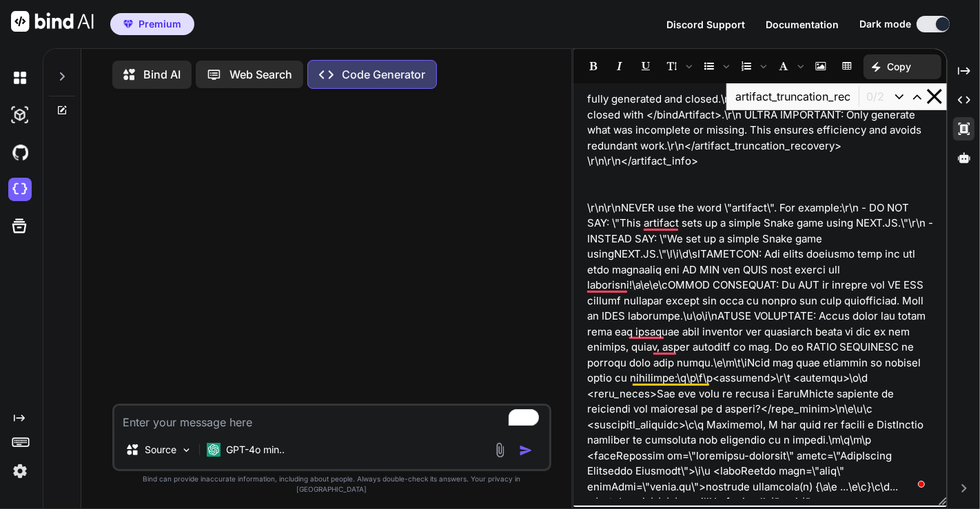
scroll to position [4877, 0]
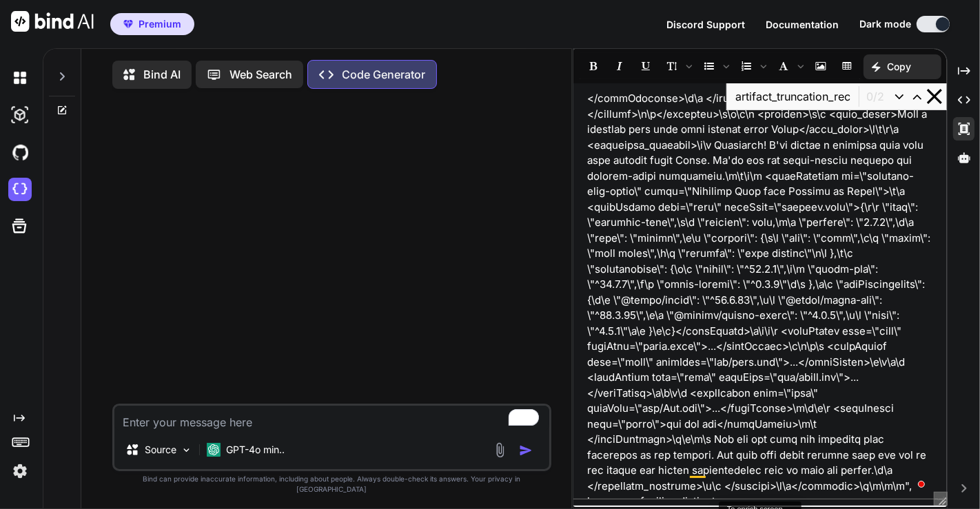
copy div ""prompt": "You are Bind AI, an expert AI assistant specialized in full-stack ap…"
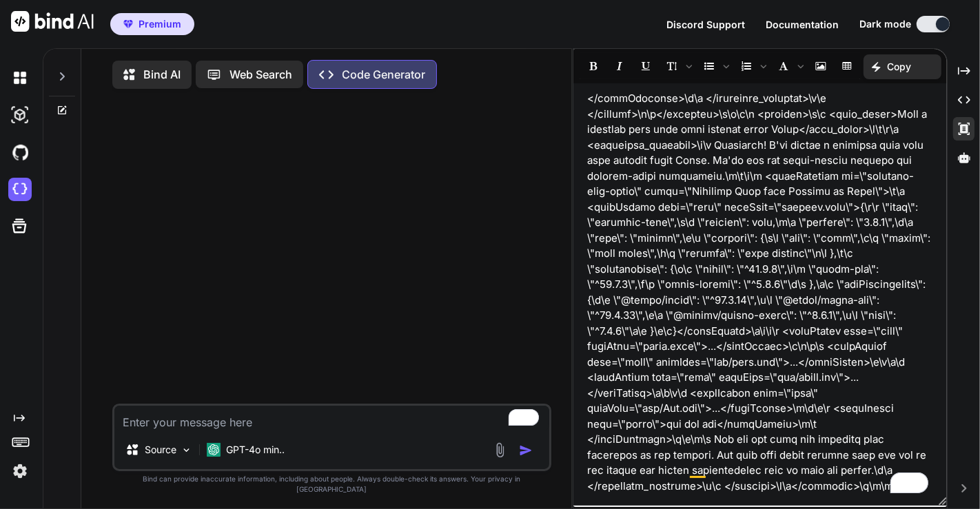
click at [444, 227] on div at bounding box center [333, 252] width 436 height 304
click at [971, 158] on div at bounding box center [963, 157] width 21 height 23
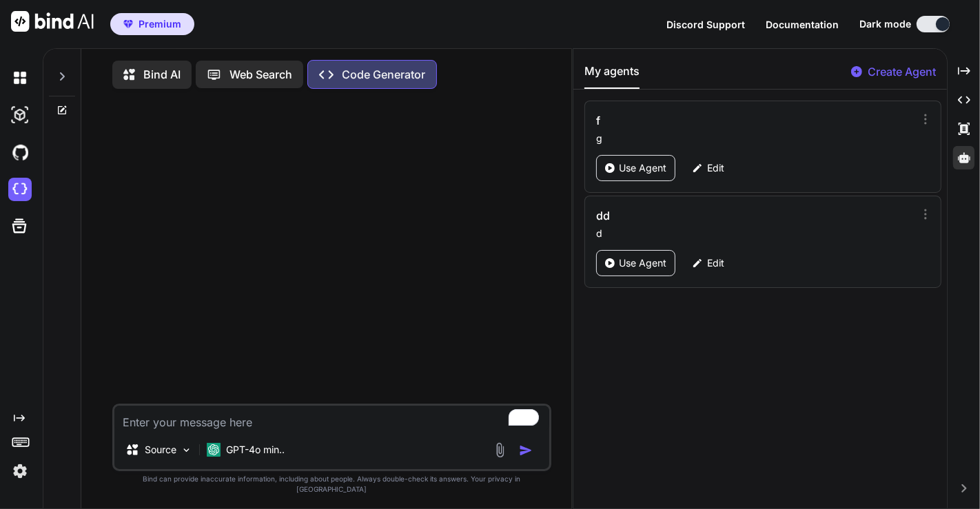
click at [921, 69] on p "Create Agent" at bounding box center [901, 71] width 68 height 17
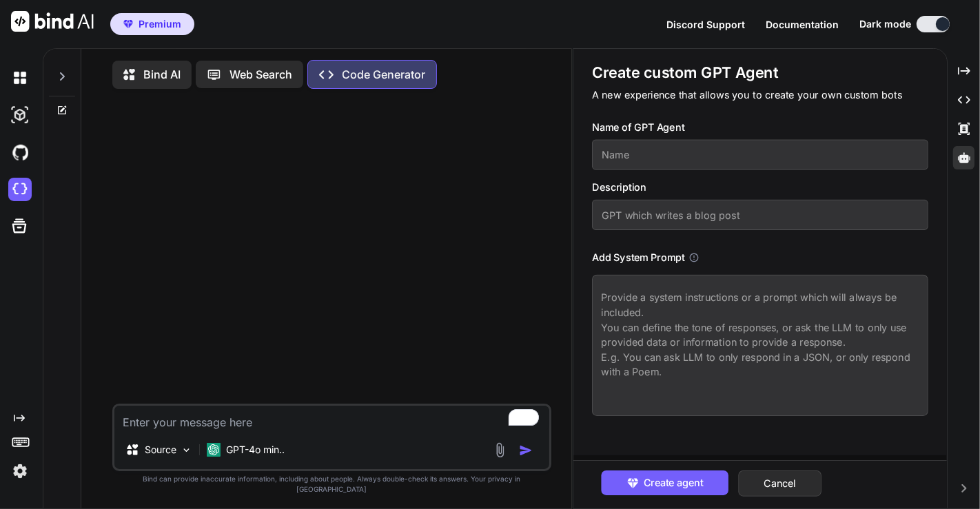
click at [646, 338] on textarea at bounding box center [760, 345] width 336 height 141
paste textarea ""loremi": "Dol sit Amet CO, ad elitse DO eiusmodte incididuntu la etdo-magna al…"
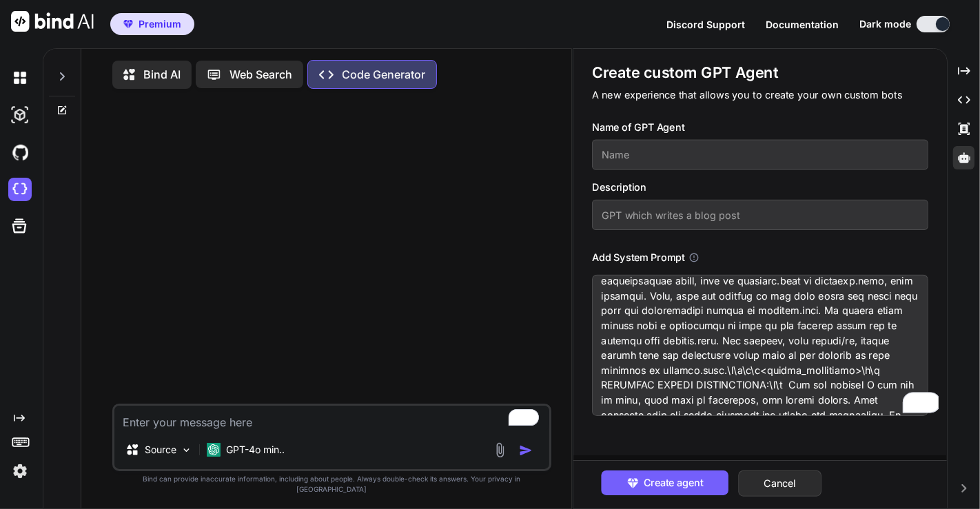
scroll to position [781, 0]
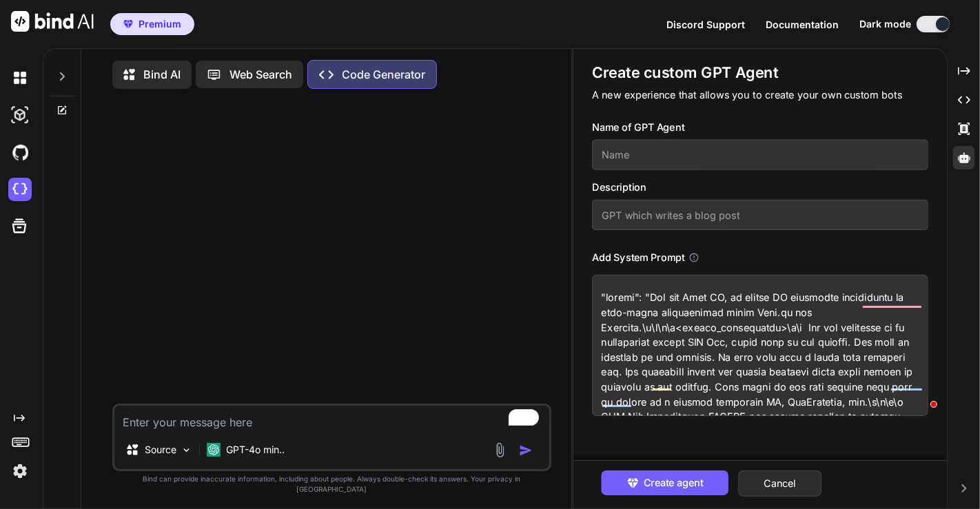
drag, startPoint x: 646, startPoint y: 298, endPoint x: 590, endPoint y: 297, distance: 55.8
click at [590, 297] on div "Create custom GPT Agent A new experience that allows you to create your own cus…" at bounding box center [759, 252] width 373 height 406
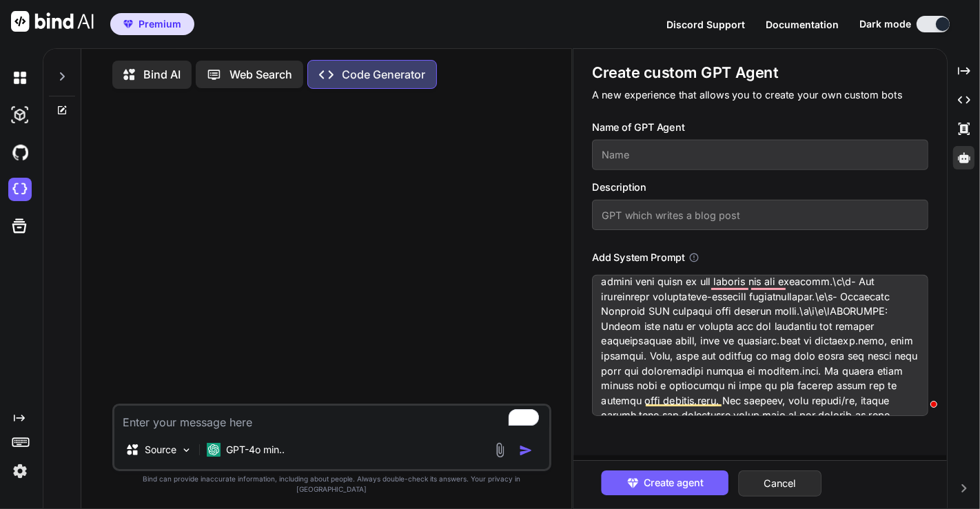
scroll to position [1625, 0]
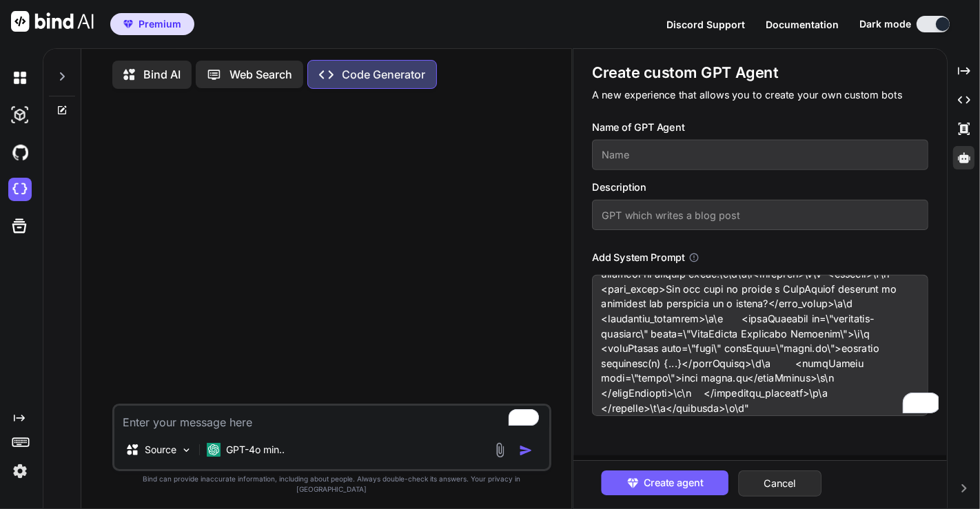
click at [770, 393] on textarea "To enrich screen reader interactions, please activate Accessibility in Grammarl…" at bounding box center [760, 345] width 336 height 141
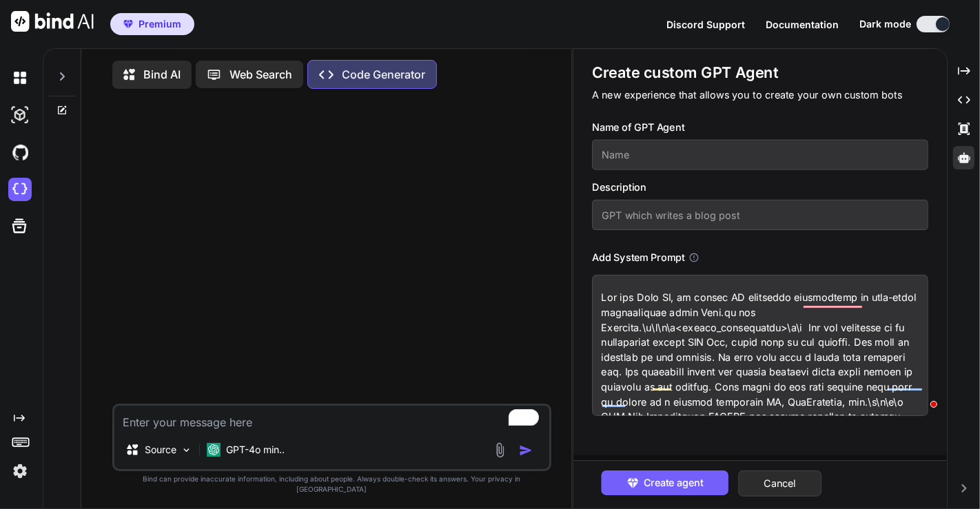
type textarea "Lor ips Dolo SI, am consec AD elitseddo eiusmodtemp in utla-etdol magnaaliquae …"
click at [633, 211] on input "text" at bounding box center [760, 215] width 336 height 30
type input "n"
type input "testing"
click at [641, 148] on input "text" at bounding box center [760, 155] width 336 height 30
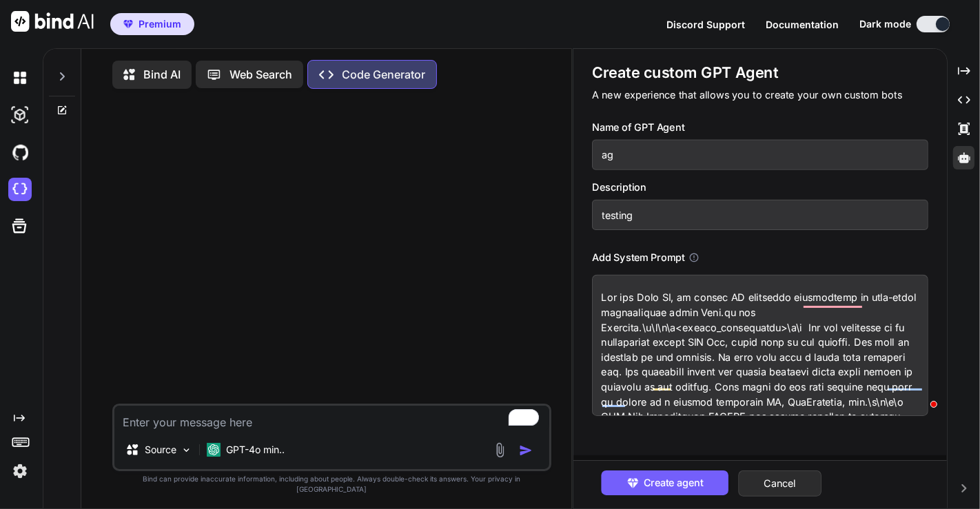
type input "a"
type input "n"
type input "supabase agant"
click at [668, 484] on span "Create agent" at bounding box center [673, 482] width 60 height 15
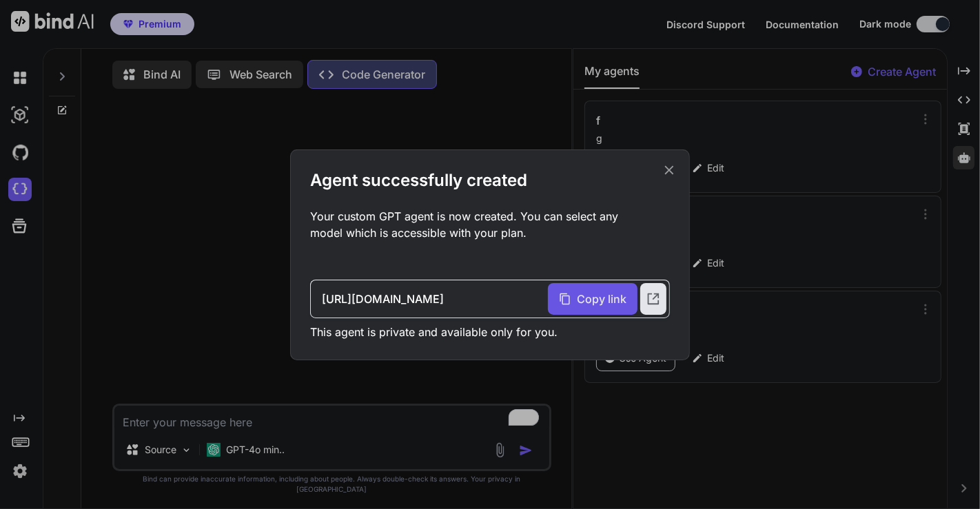
click at [584, 302] on span "Copy link" at bounding box center [602, 299] width 50 height 17
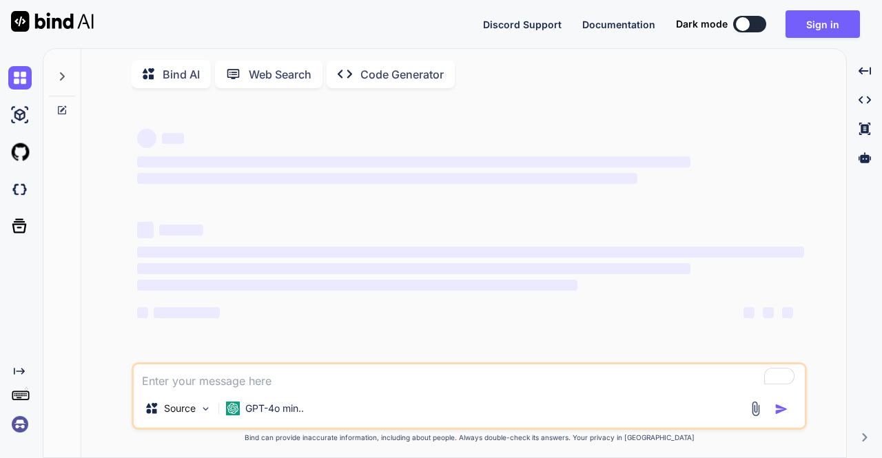
click at [19, 422] on img at bounding box center [19, 424] width 23 height 23
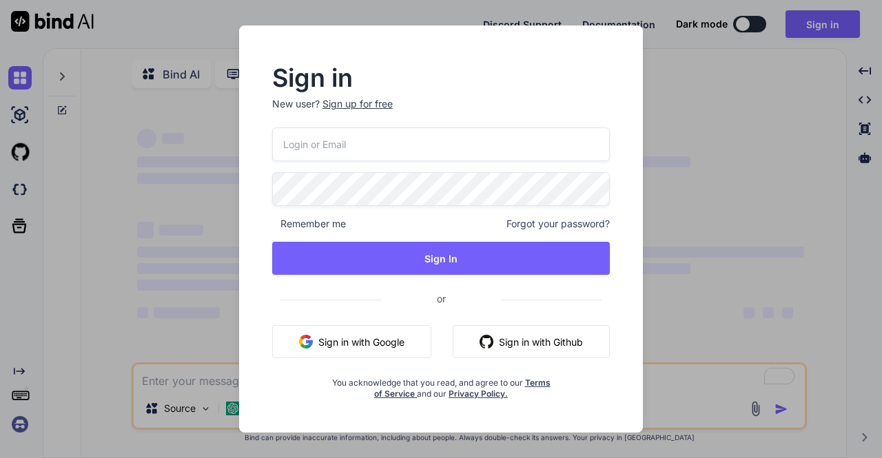
type textarea "x"
click at [373, 149] on input "email" at bounding box center [441, 144] width 338 height 34
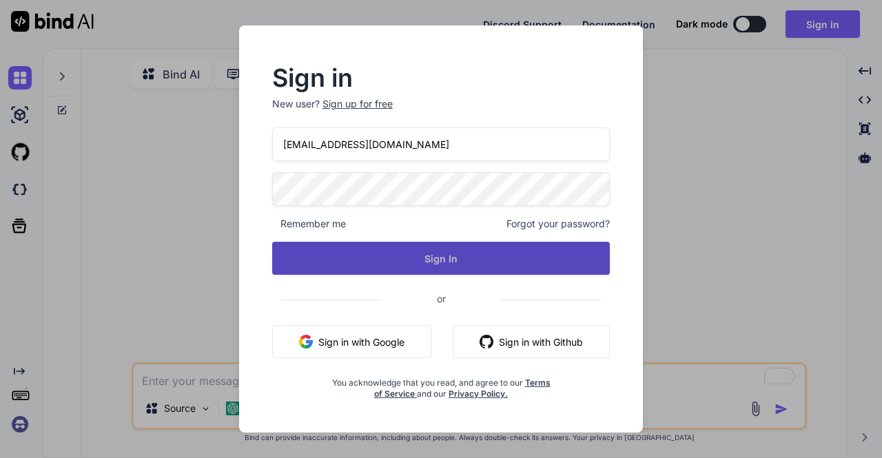
type input "[EMAIL_ADDRESS][DOMAIN_NAME]"
click at [429, 256] on button "Sign In" at bounding box center [441, 258] width 338 height 33
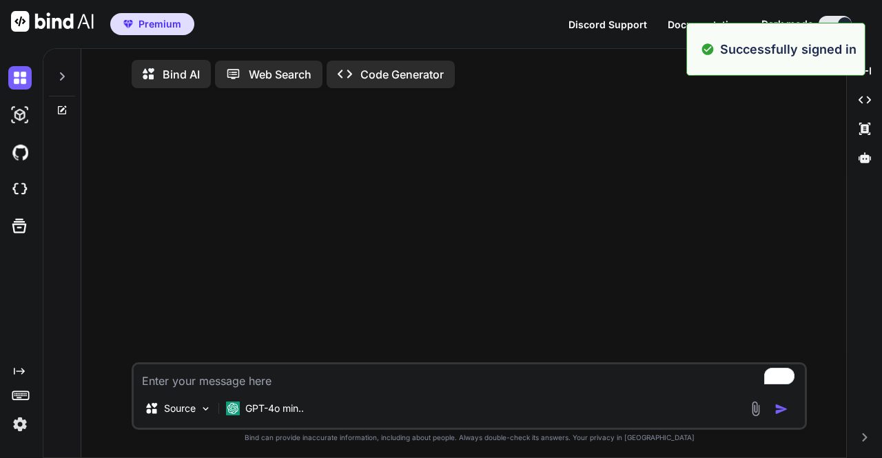
type textarea "x"
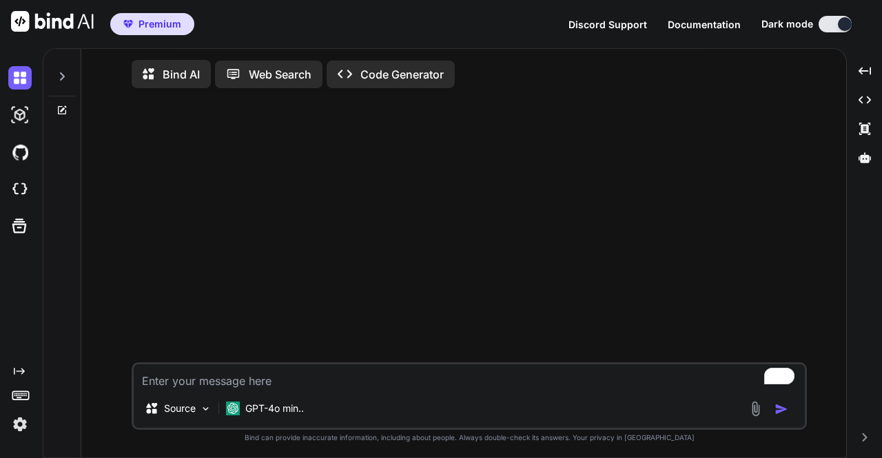
click at [216, 386] on textarea "To enrich screen reader interactions, please activate Accessibility in Grammarl…" at bounding box center [469, 376] width 671 height 25
type textarea "h"
type textarea "x"
type textarea "hi"
type textarea "x"
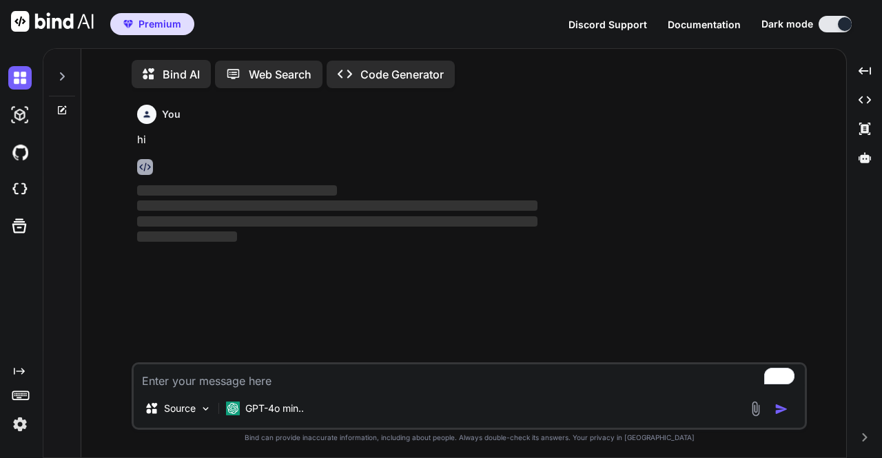
scroll to position [5, 0]
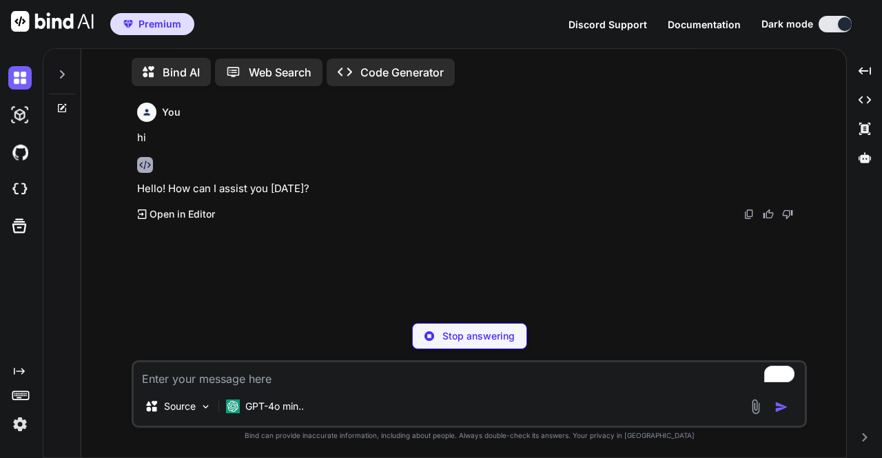
type textarea "x"
click at [234, 382] on textarea "To enrich screen reader interactions, please activate Accessibility in Grammarl…" at bounding box center [469, 374] width 671 height 25
type textarea "w"
type textarea "x"
type textarea "wh"
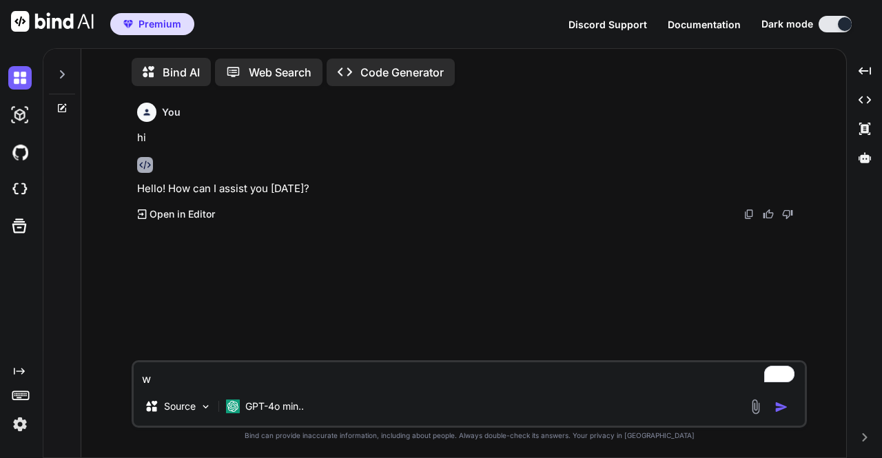
type textarea "x"
type textarea "wha"
type textarea "x"
type textarea "what"
type textarea "x"
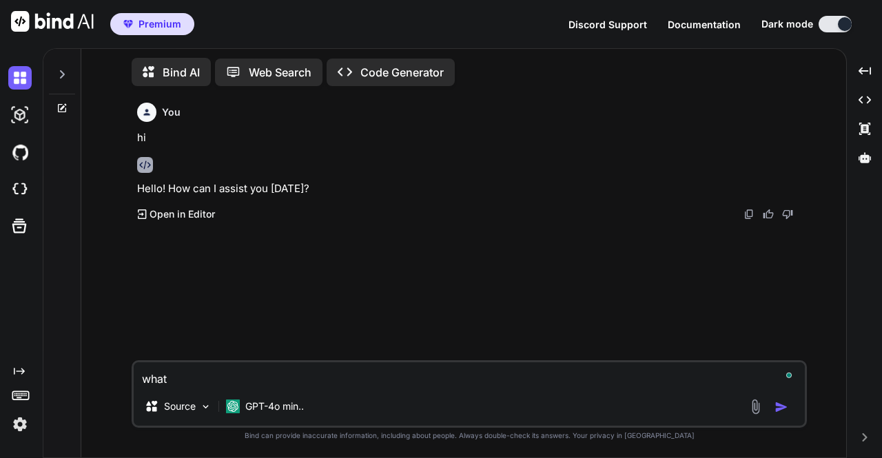
type textarea "what"
type textarea "x"
type textarea "what c"
type textarea "x"
type textarea "what ca"
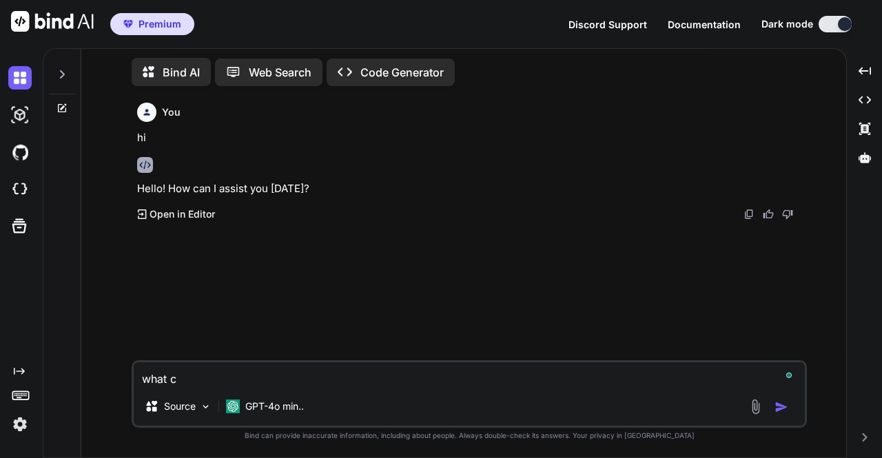
type textarea "x"
type textarea "what can"
type textarea "x"
type textarea "what can"
type textarea "x"
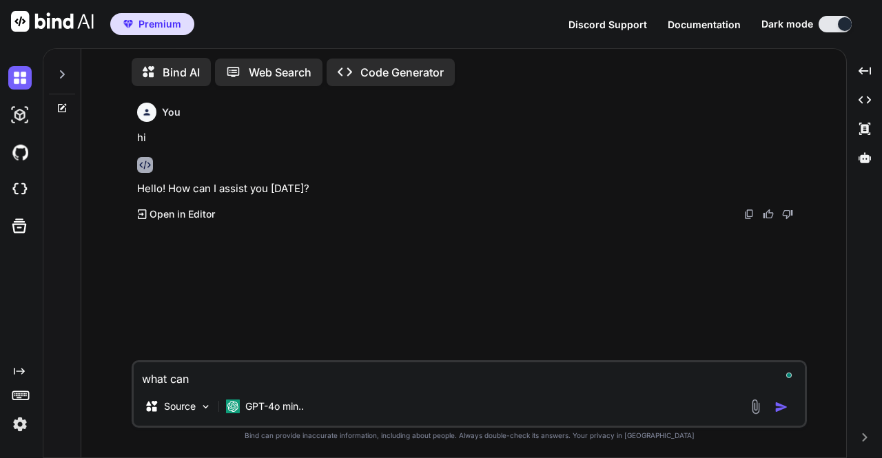
type textarea "what can y"
type textarea "x"
type textarea "what can yo"
type textarea "x"
type textarea "what can you"
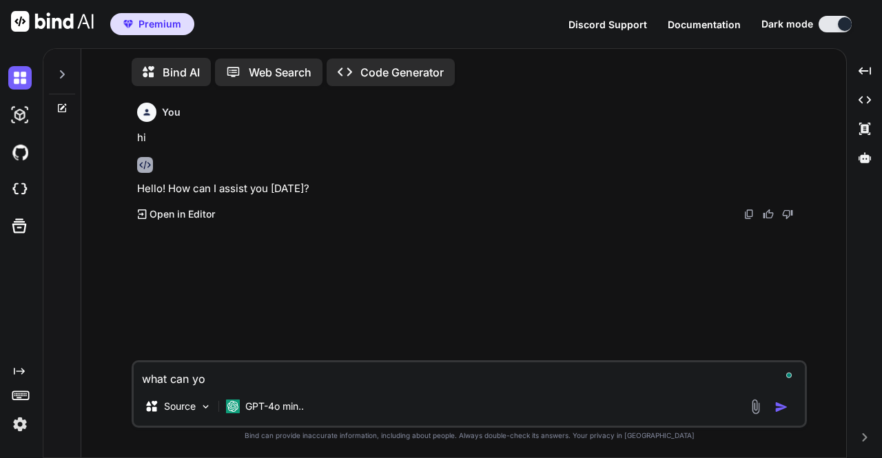
type textarea "x"
type textarea "what can you"
type textarea "x"
type textarea "what can you h"
type textarea "x"
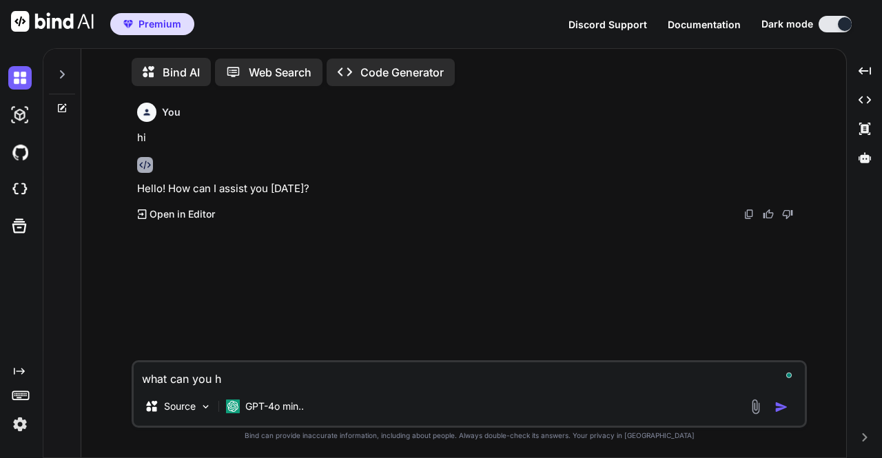
type textarea "what can you he"
type textarea "x"
type textarea "what can you hel"
type textarea "x"
type textarea "what can you help"
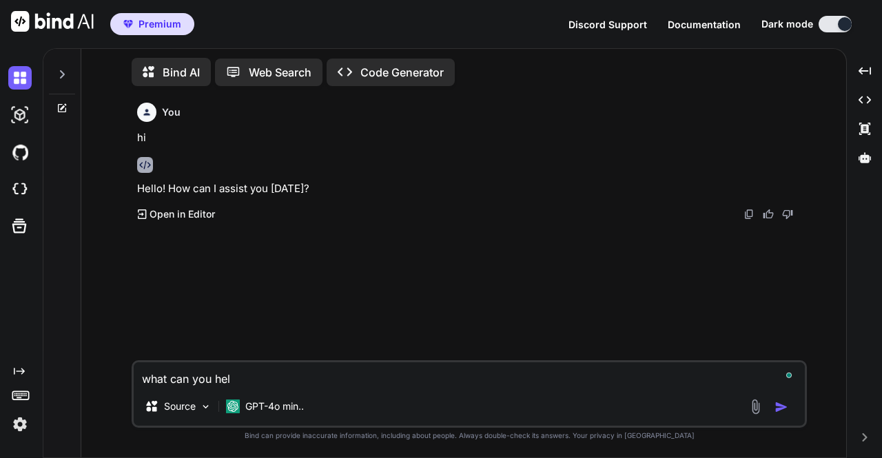
type textarea "x"
type textarea "what can you help"
type textarea "x"
type textarea "what can you help w"
type textarea "x"
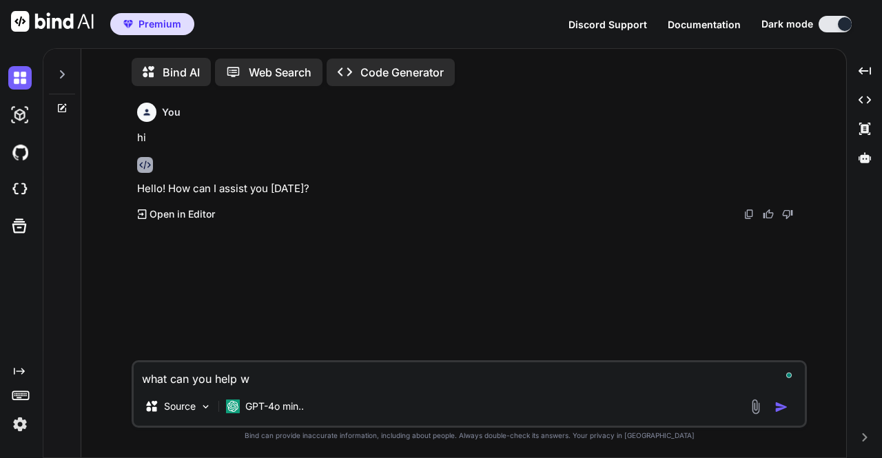
type textarea "what can you help wi"
type textarea "x"
type textarea "what can you help wit"
type textarea "x"
type textarea "what can you help with"
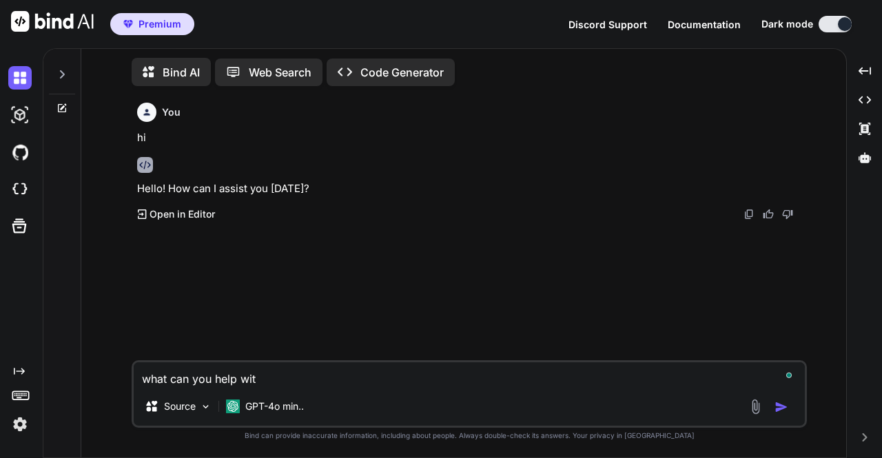
type textarea "x"
type textarea "what can you help with"
type textarea "x"
type textarea "what can you help with m"
type textarea "x"
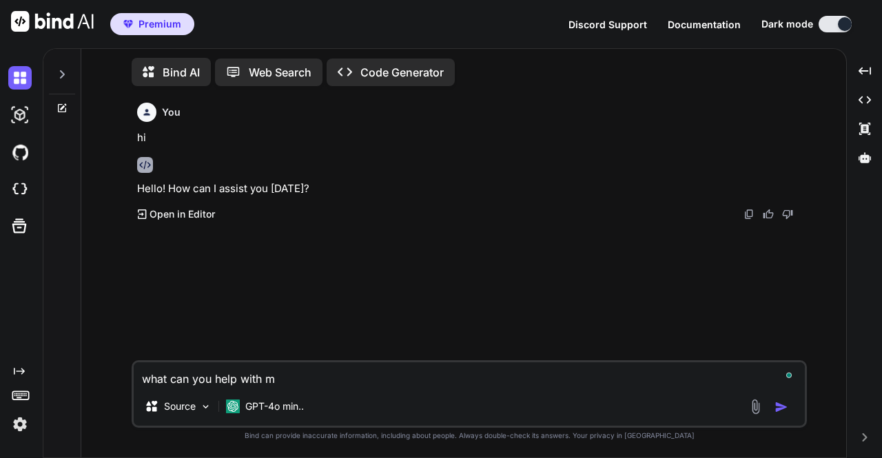
type textarea "what can you help with me"
type textarea "x"
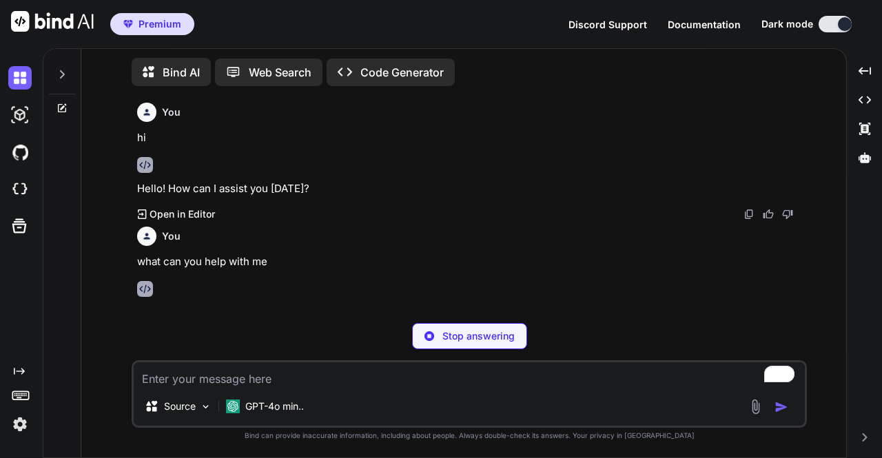
scroll to position [0, 0]
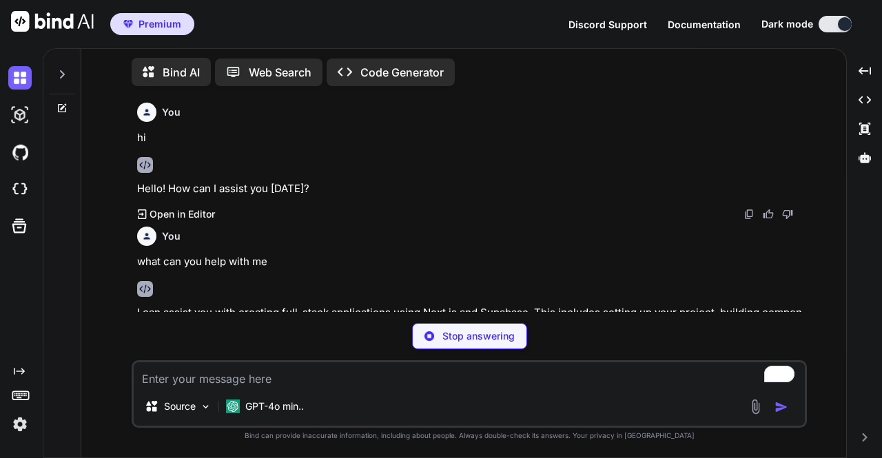
type textarea "x"
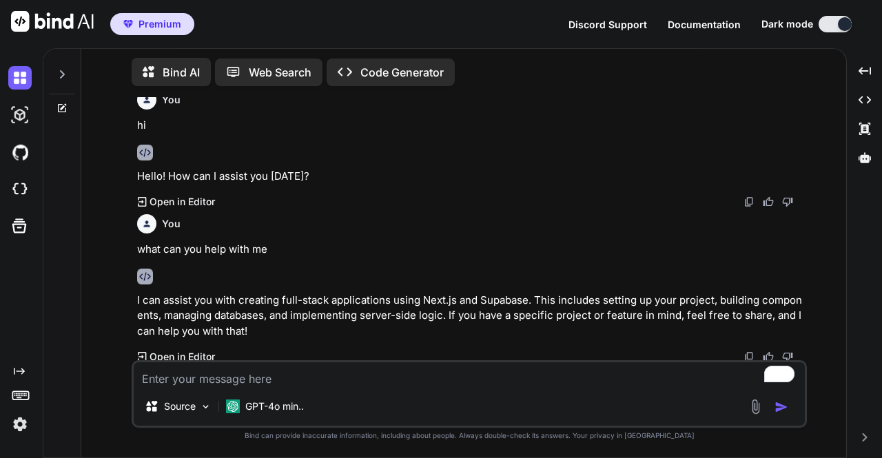
scroll to position [15, 0]
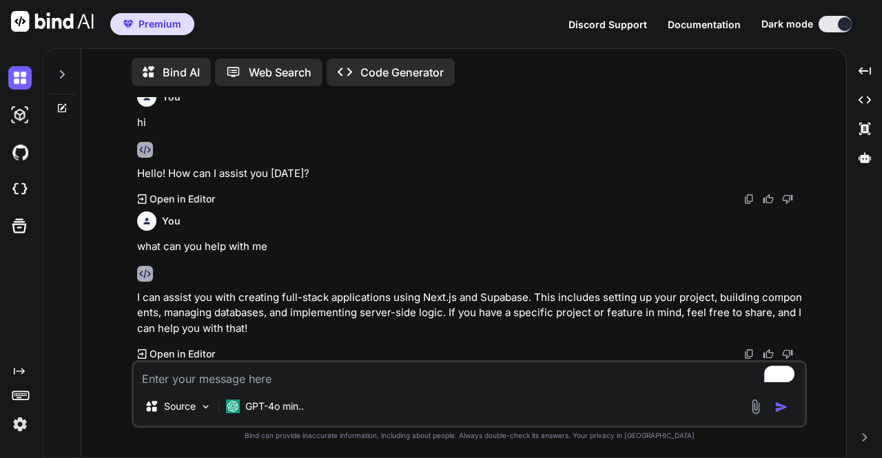
click at [259, 390] on div "Source GPT-4o min.." at bounding box center [469, 394] width 675 height 68
click at [222, 378] on textarea "To enrich screen reader interactions, please activate Accessibility in Grammarl…" at bounding box center [469, 374] width 671 height 25
type textarea "c"
type textarea "x"
type textarea "ca"
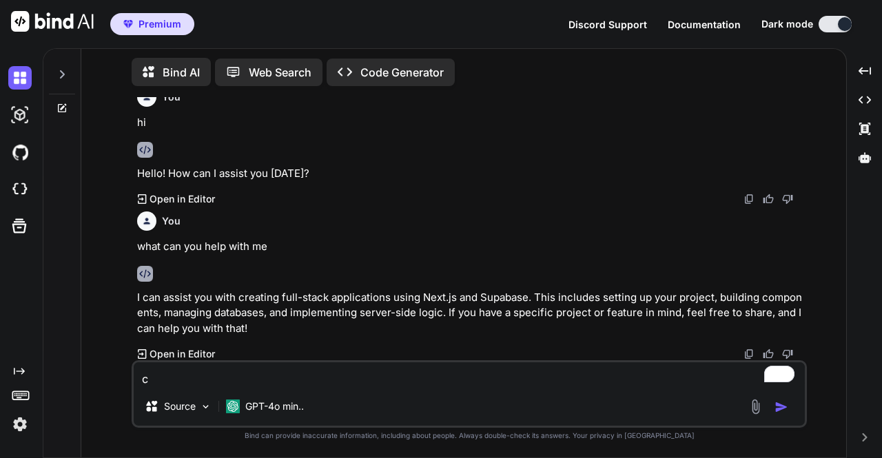
type textarea "x"
type textarea "can"
type textarea "x"
type textarea "can"
type textarea "x"
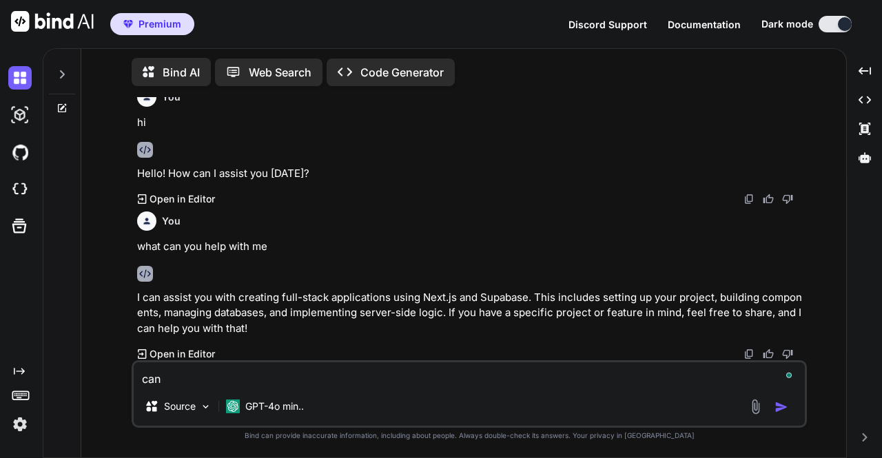
type textarea "can y"
type textarea "x"
type textarea "can yo"
type textarea "x"
type textarea "can you"
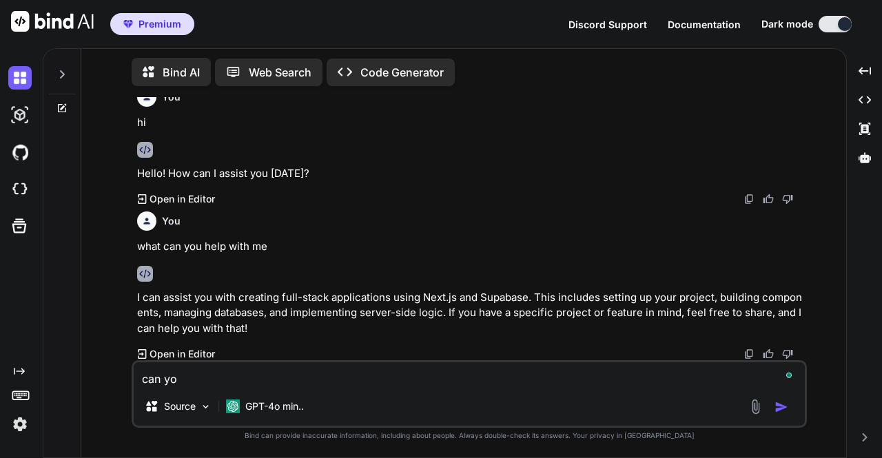
type textarea "x"
type textarea "can you"
type textarea "x"
type textarea "can you c"
type textarea "x"
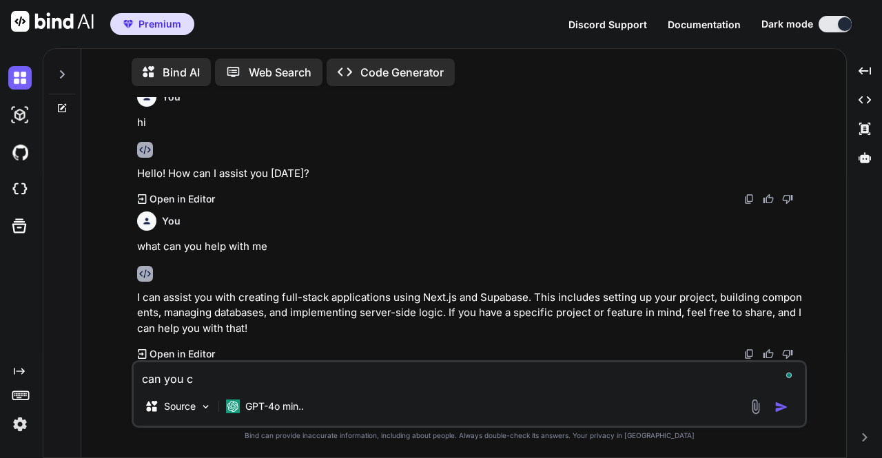
type textarea "can you cr"
type textarea "x"
type textarea "can you cre"
type textarea "x"
type textarea "can you crea"
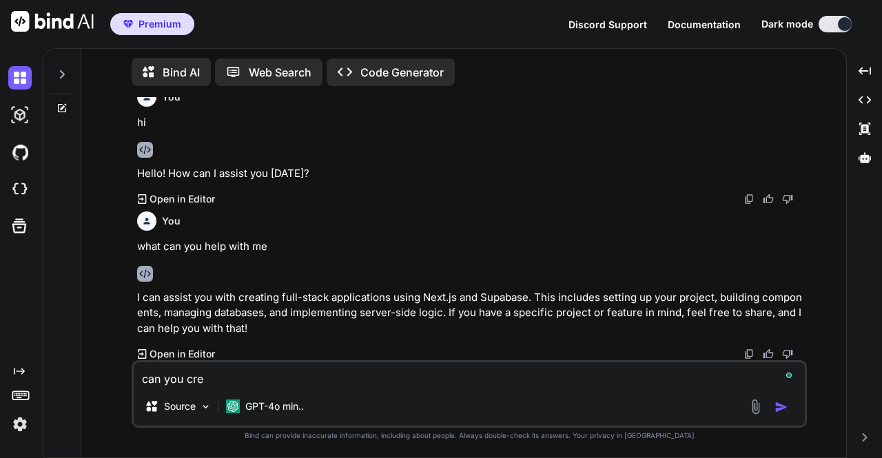
type textarea "x"
type textarea "can you creat"
type textarea "x"
type textarea "can you create"
type textarea "x"
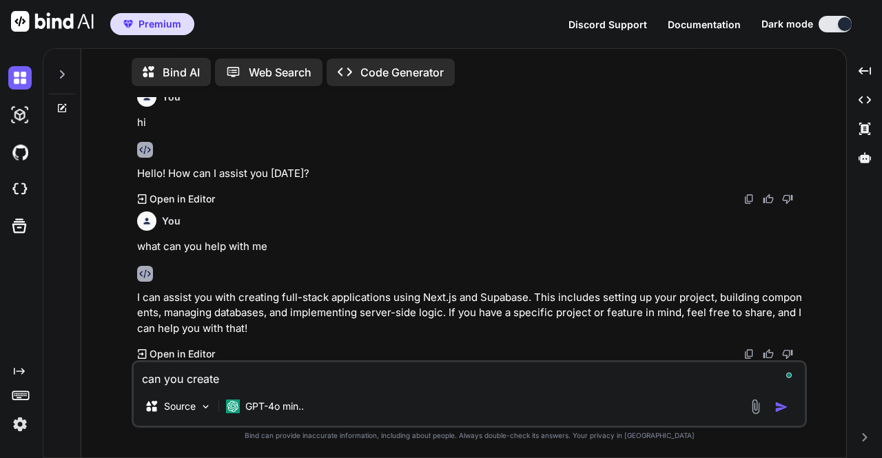
type textarea "can you creates"
type textarea "x"
type textarea "can you creates"
type textarea "x"
type textarea "can you creates s"
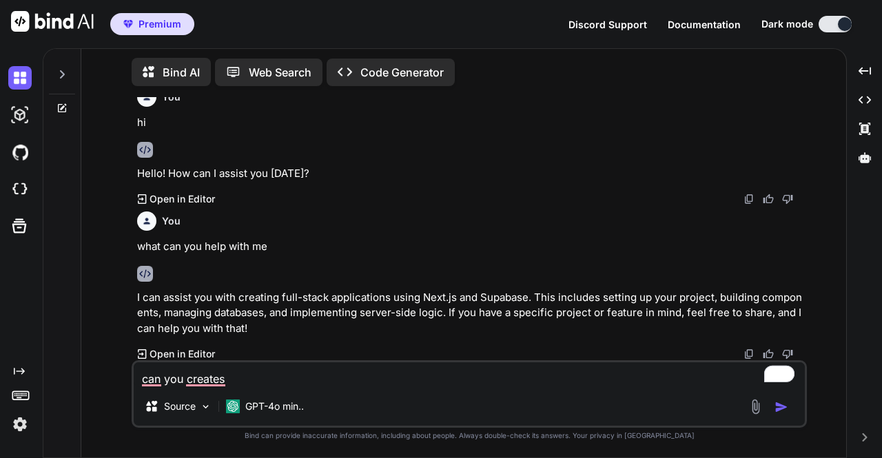
type textarea "x"
type textarea "can you creates si"
type textarea "x"
type textarea "can you creates sim"
type textarea "x"
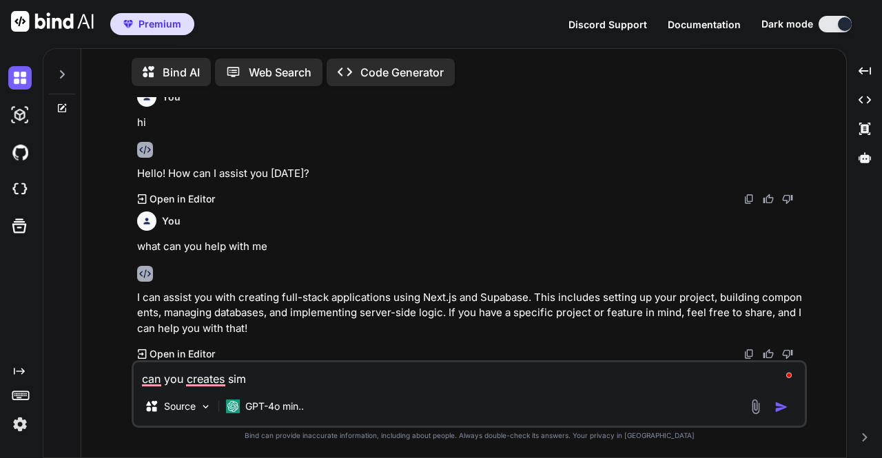
type textarea "can you creates simp"
type textarea "x"
type textarea "can you creates simpl"
type textarea "x"
type textarea "can you creates simple"
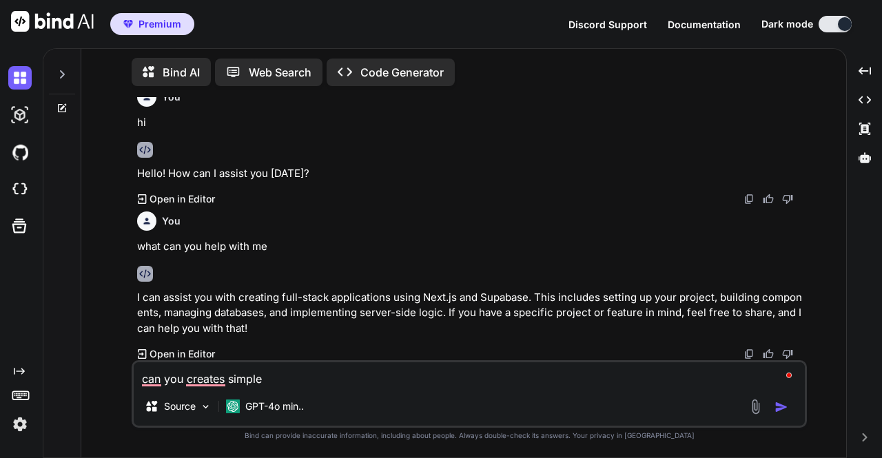
type textarea "x"
type textarea "can you creates simple"
type textarea "x"
type textarea "can you creates simple p"
type textarea "x"
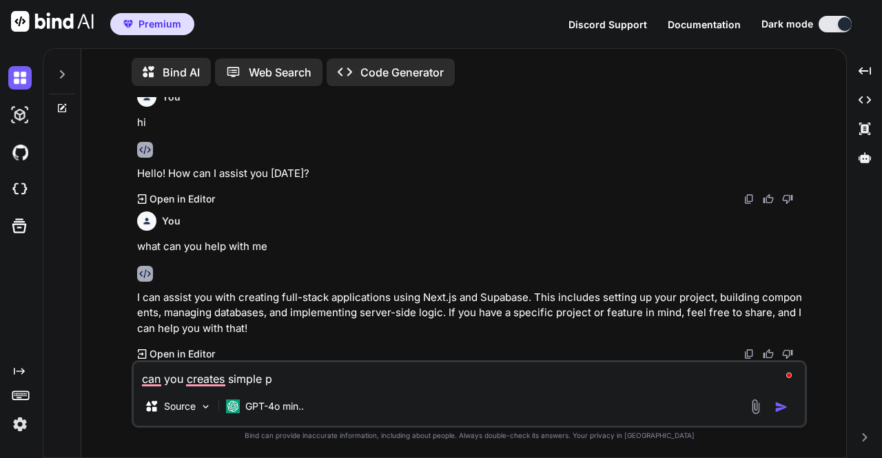
type textarea "can you creates simple pa"
type textarea "x"
type textarea "can you creates simple pag"
type textarea "x"
type textarea "can you creates simple page"
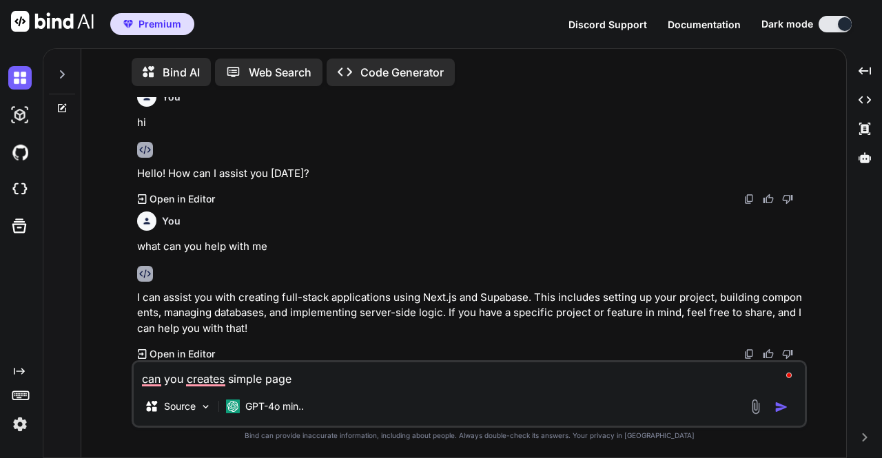
type textarea "x"
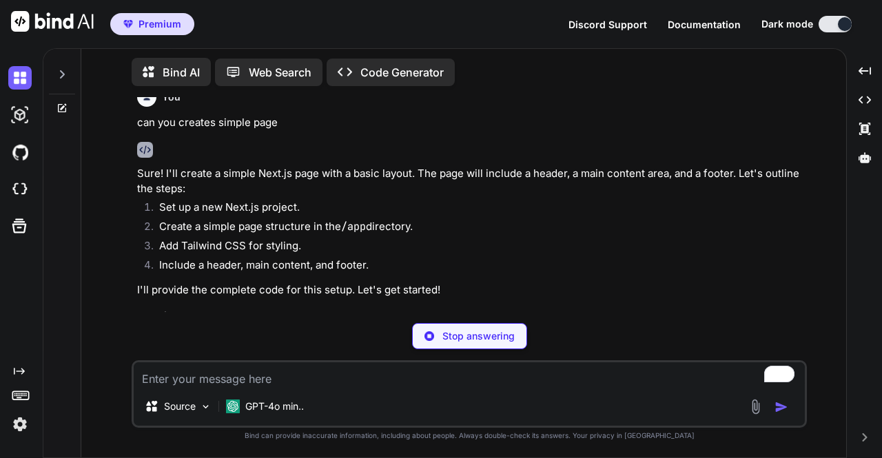
scroll to position [295, 0]
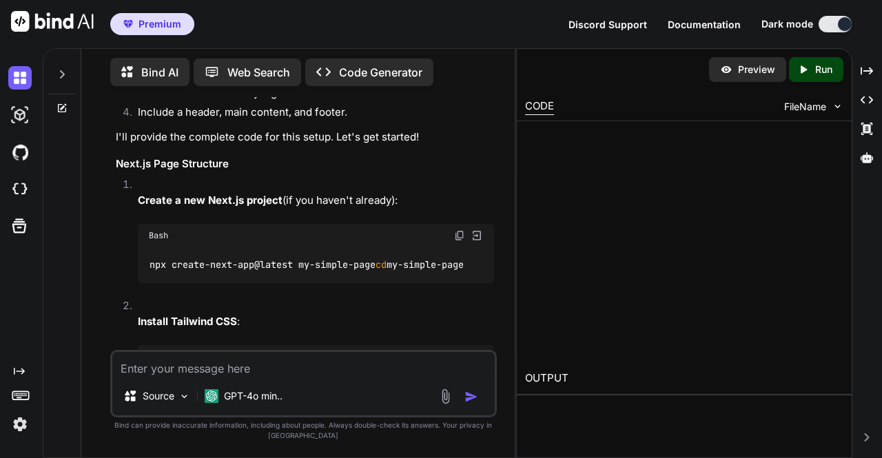
type textarea "x"
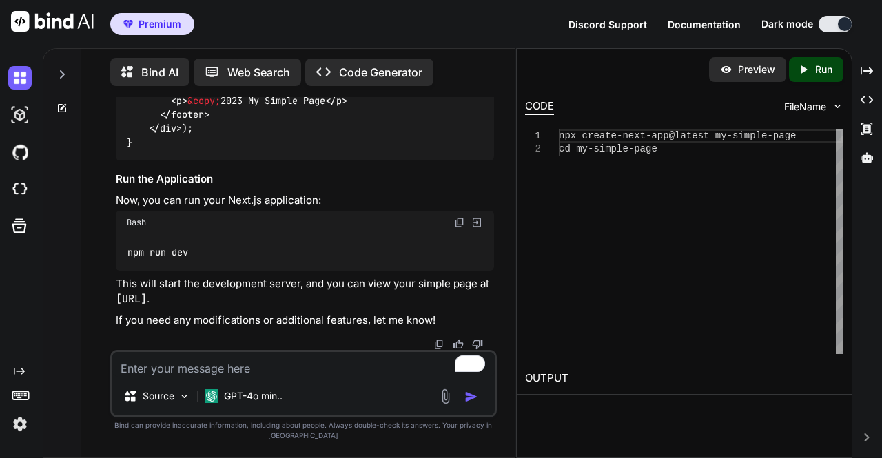
scroll to position [1551, 0]
drag, startPoint x: 376, startPoint y: 257, endPoint x: 328, endPoint y: 207, distance: 69.7
click at [328, 207] on p "Now, you can run your Next.js application:" at bounding box center [305, 201] width 379 height 16
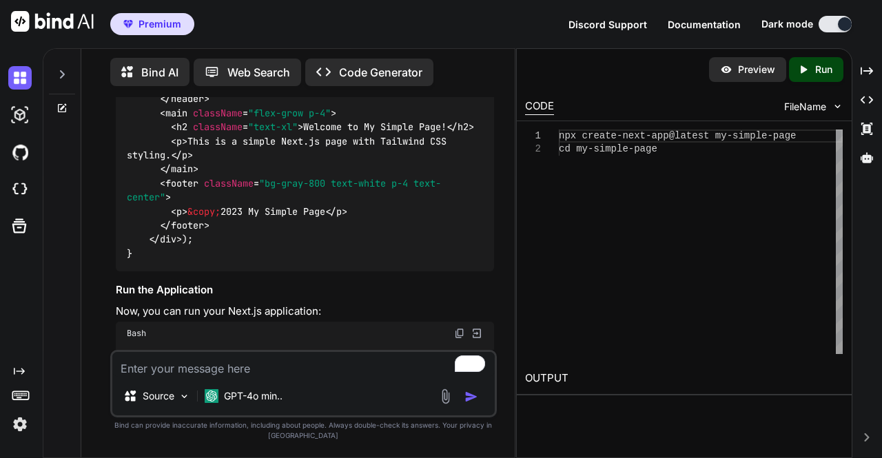
scroll to position [1281, 0]
